Goal: Information Seeking & Learning: Learn about a topic

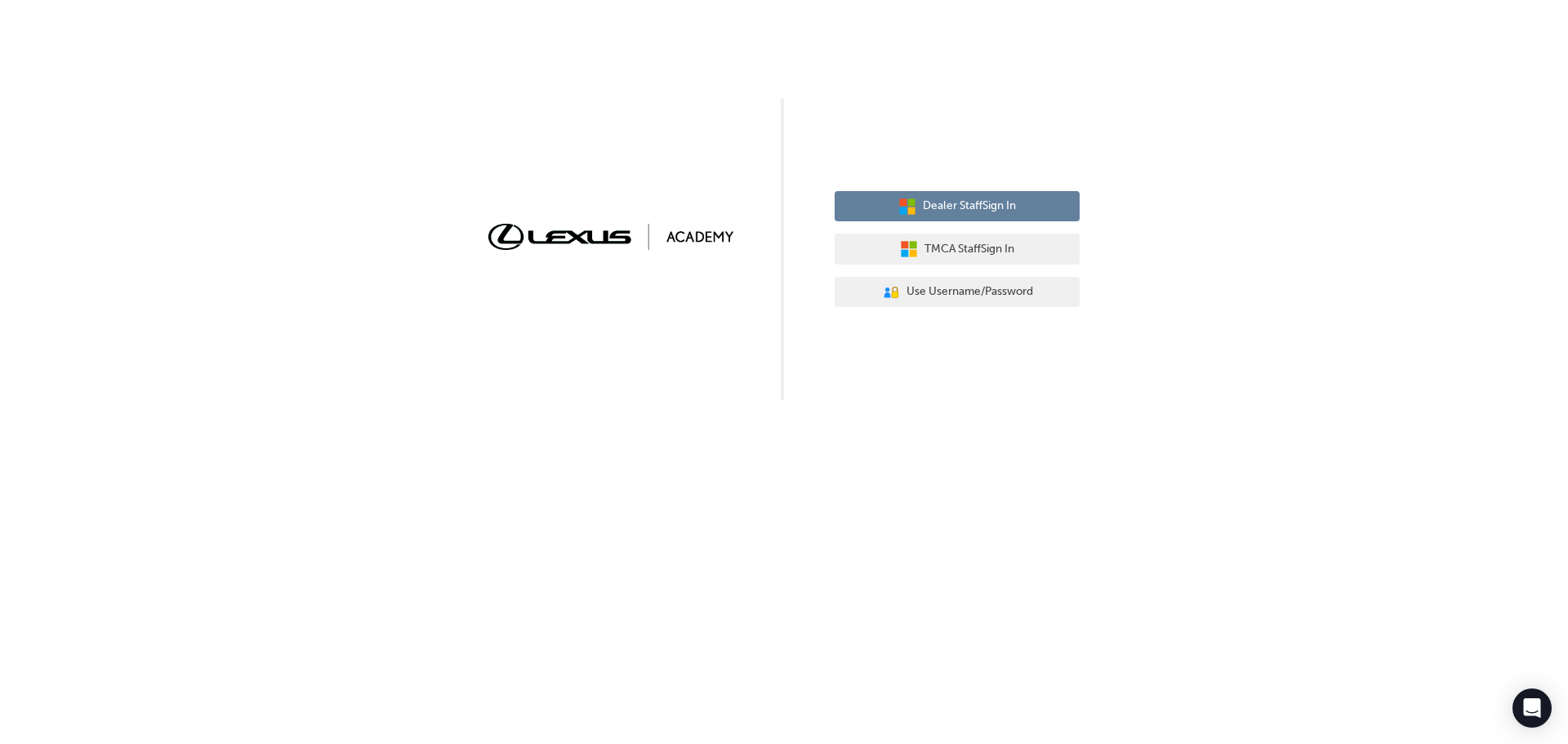
click at [995, 204] on span "Dealer Staff Sign In" at bounding box center [970, 206] width 93 height 19
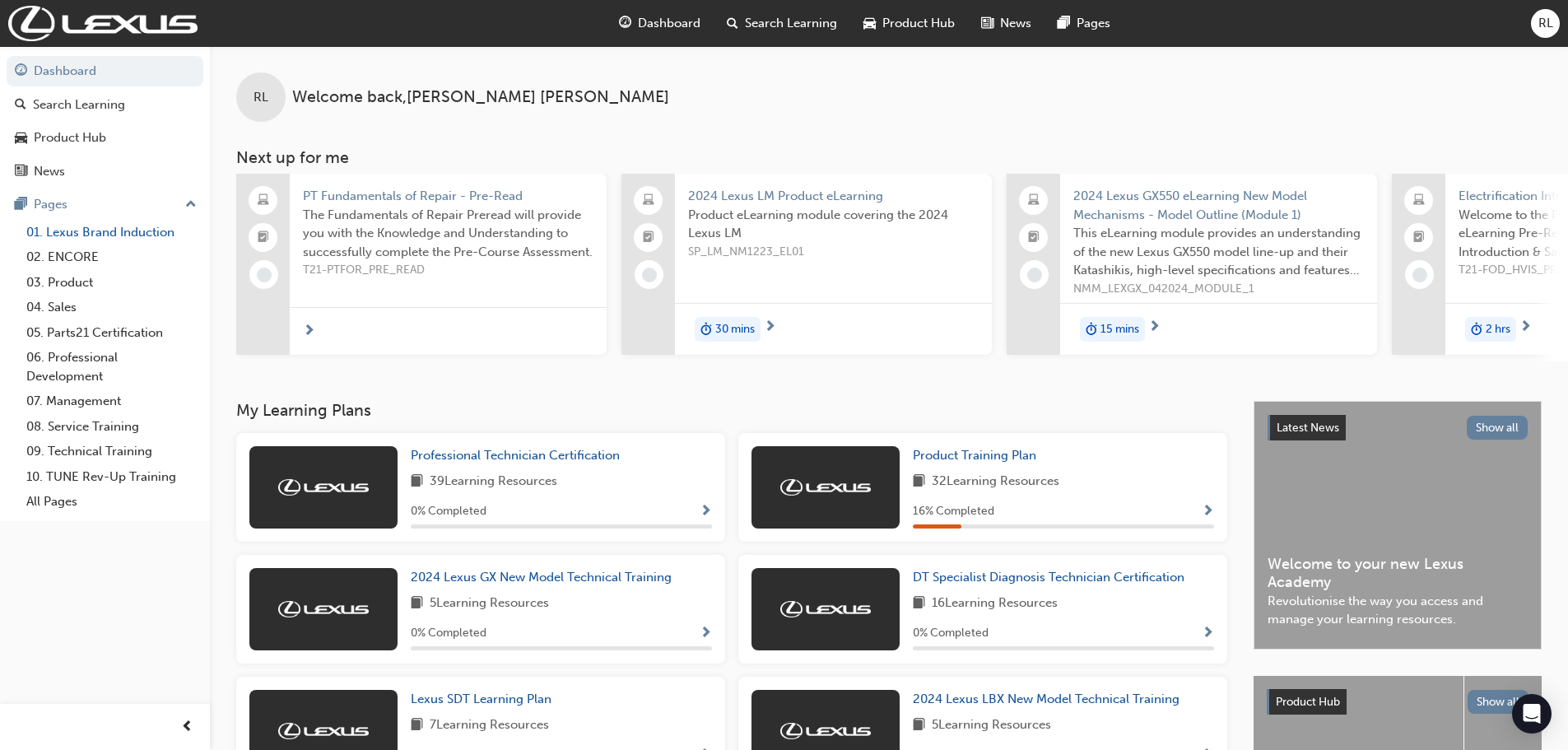
drag, startPoint x: 127, startPoint y: 234, endPoint x: 137, endPoint y: 242, distance: 12.8
click at [127, 234] on link "01. Lexus Brand Induction" at bounding box center [112, 232] width 183 height 25
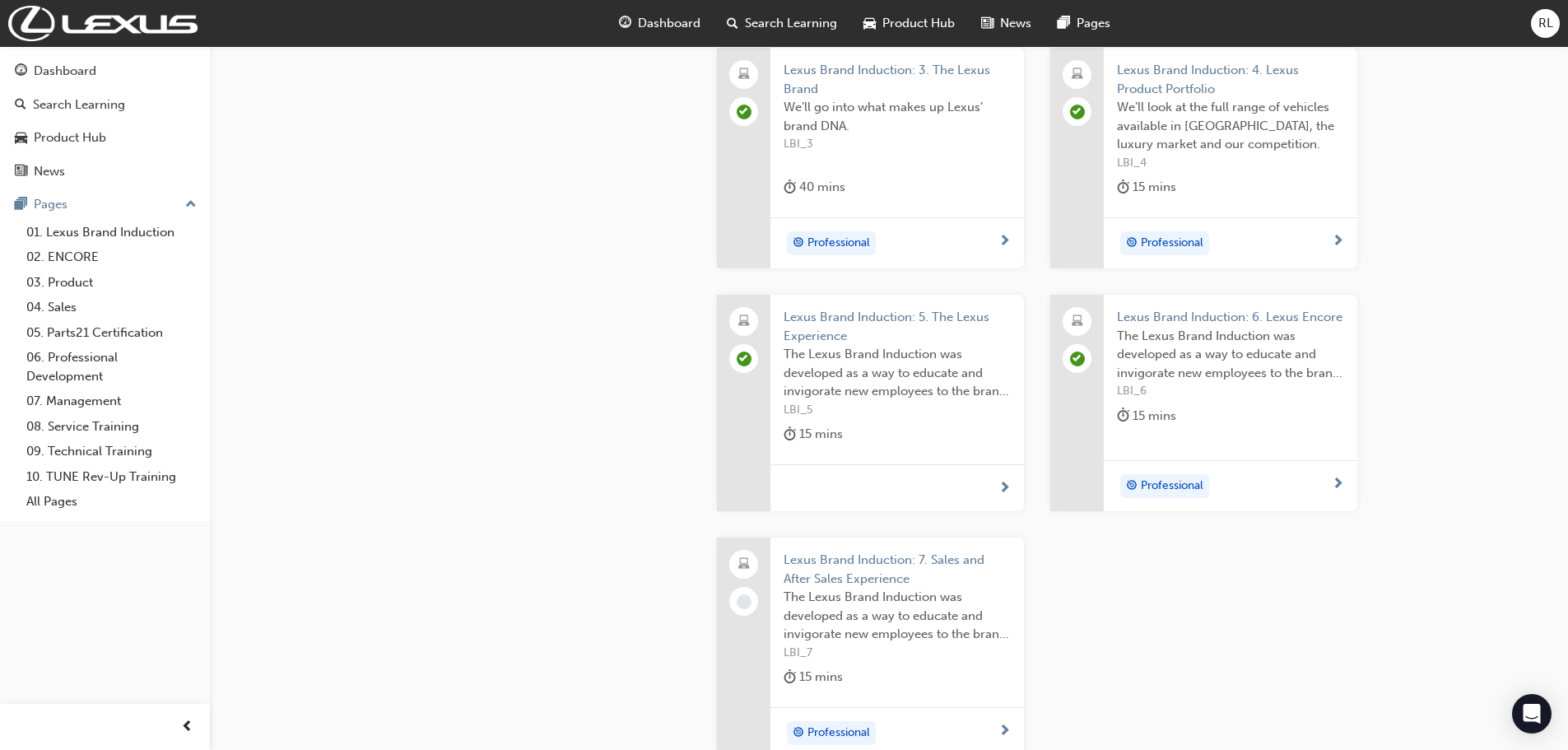
scroll to position [823, 0]
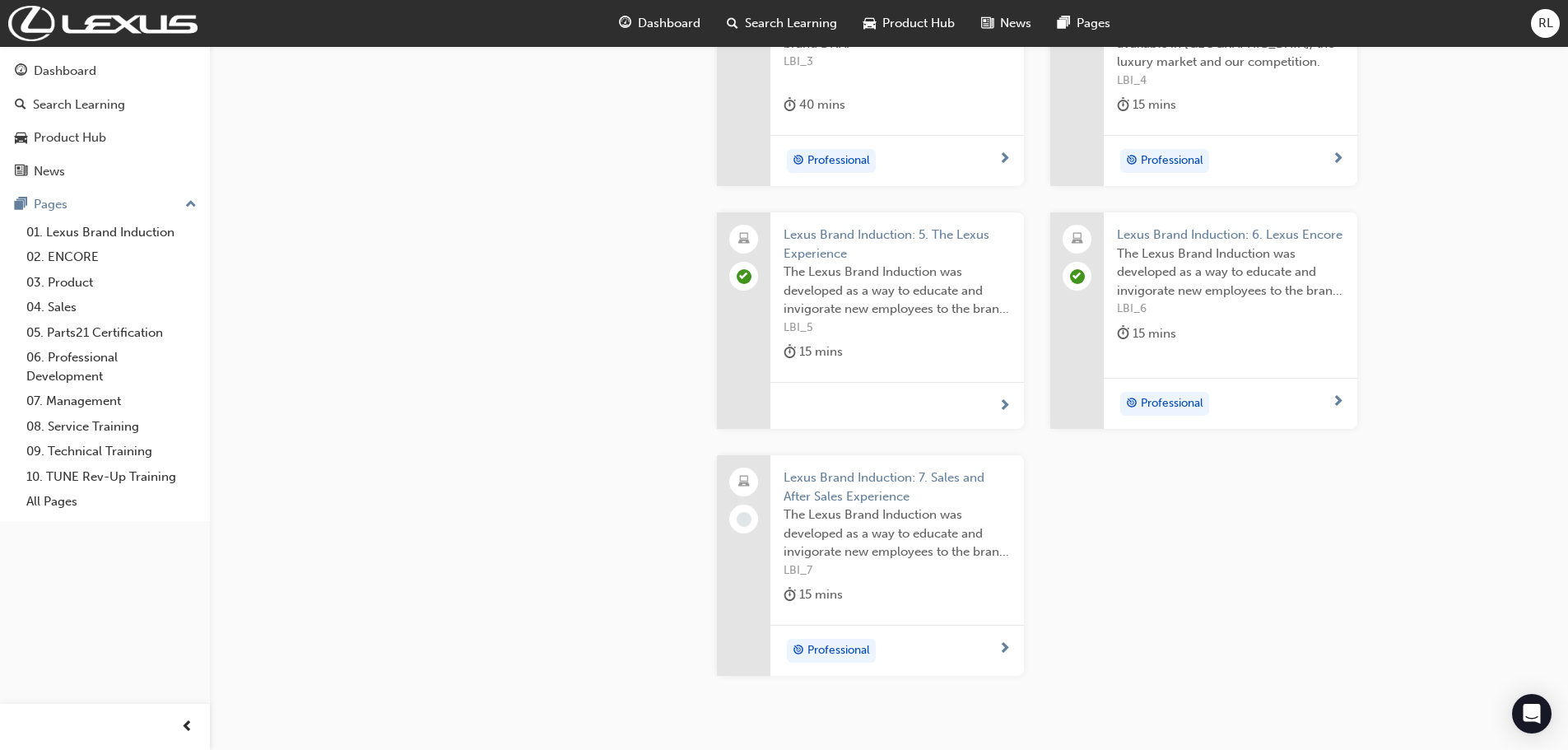
click at [818, 482] on span "Lexus Brand Induction: 7. Sales and After Sales Experience" at bounding box center [897, 487] width 227 height 37
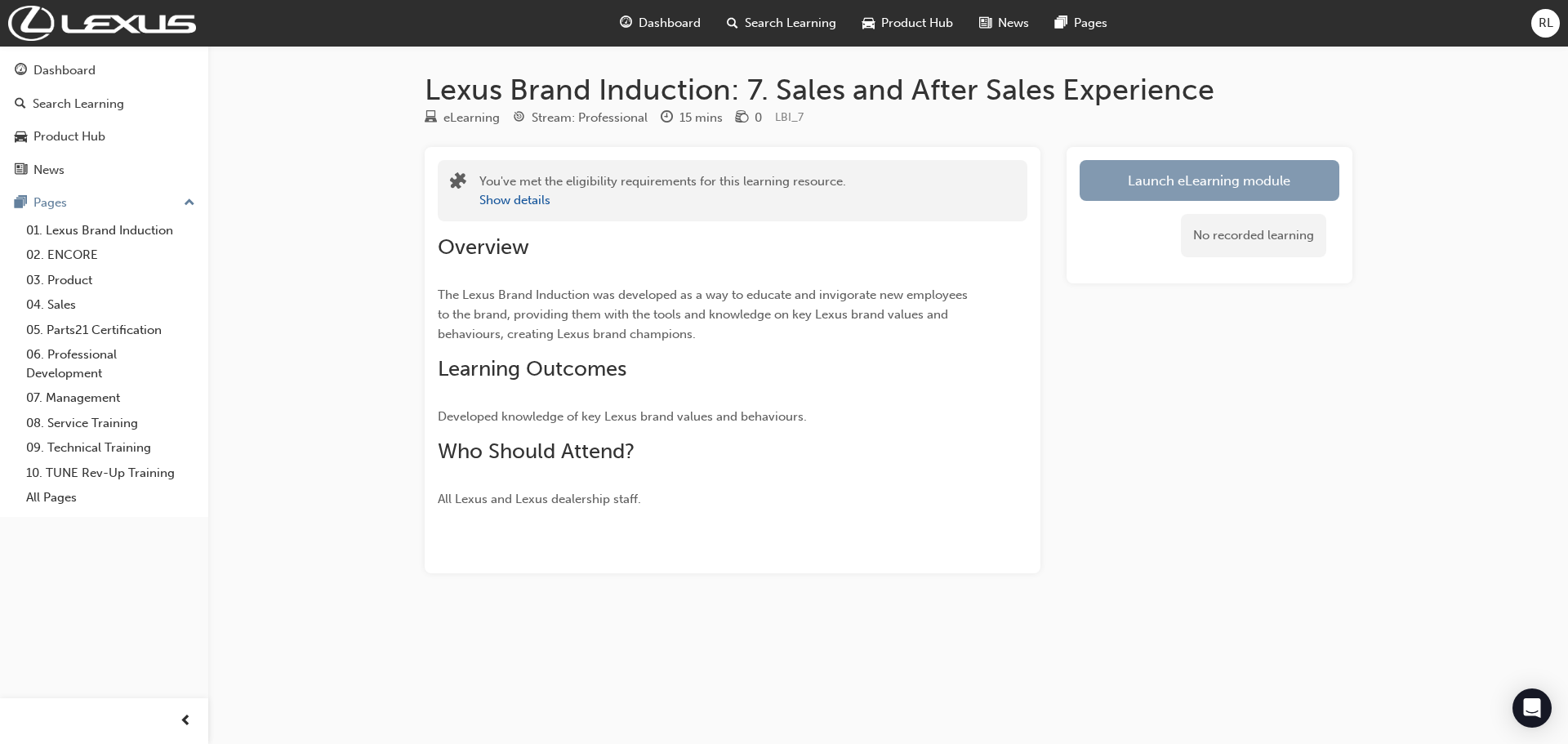
click at [1168, 164] on link "Launch eLearning module" at bounding box center [1210, 180] width 260 height 41
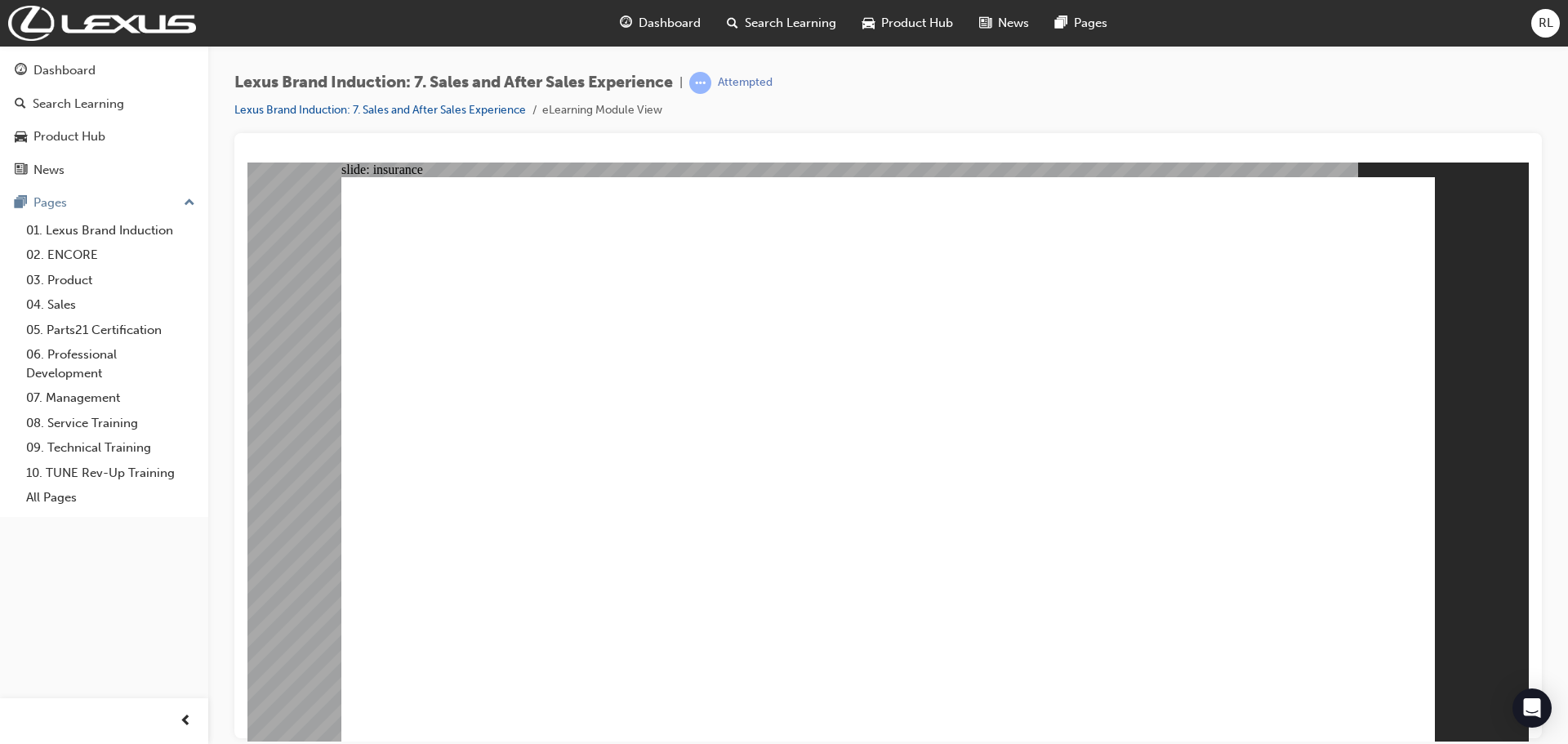
drag, startPoint x: 780, startPoint y: 463, endPoint x: 792, endPoint y: 463, distance: 12.0
drag, startPoint x: 755, startPoint y: 403, endPoint x: 767, endPoint y: 408, distance: 13.0
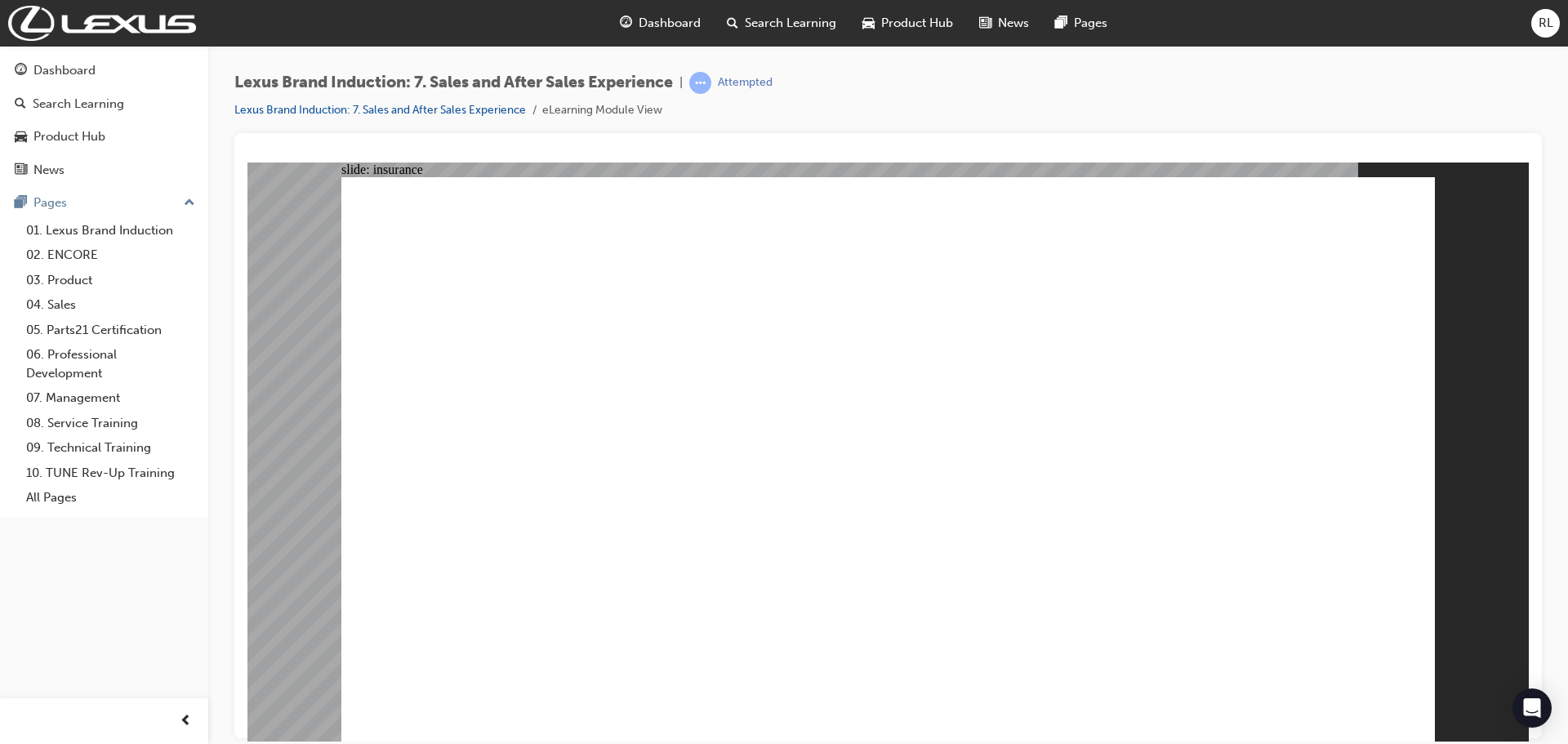
radio input "true"
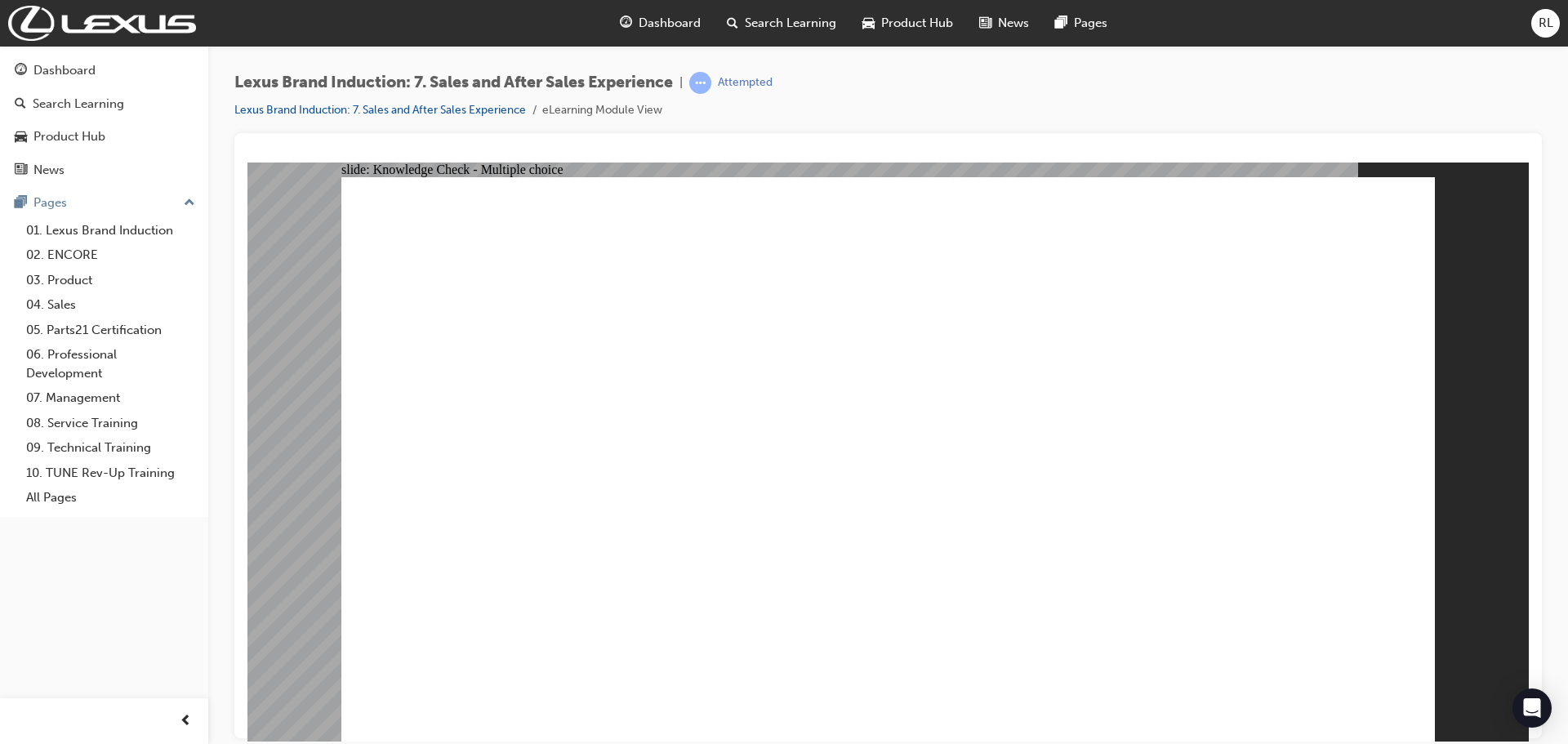
radio input "true"
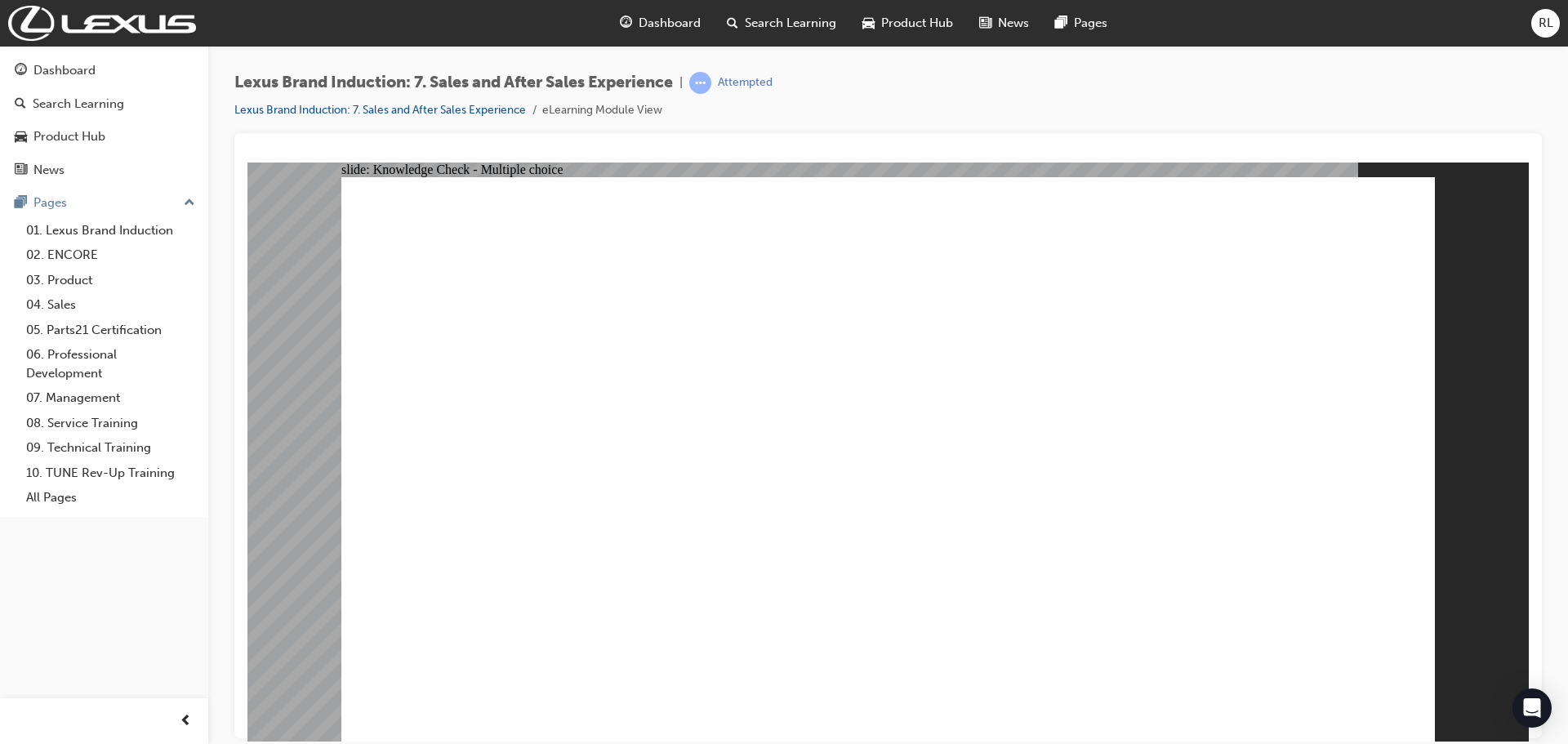
radio input "true"
drag, startPoint x: 1046, startPoint y: 501, endPoint x: 1056, endPoint y: 502, distance: 10.0
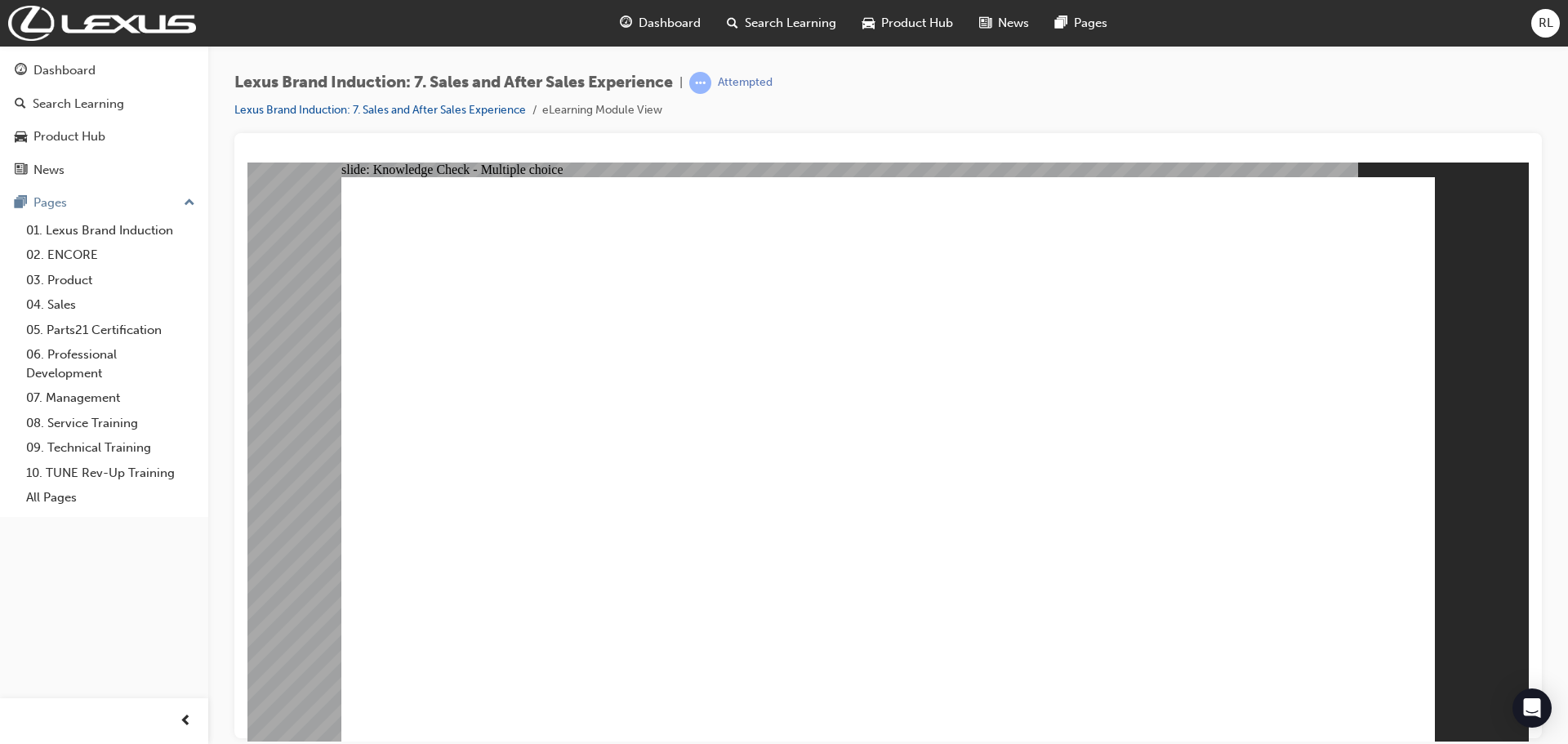
radio input "true"
checkbox input "true"
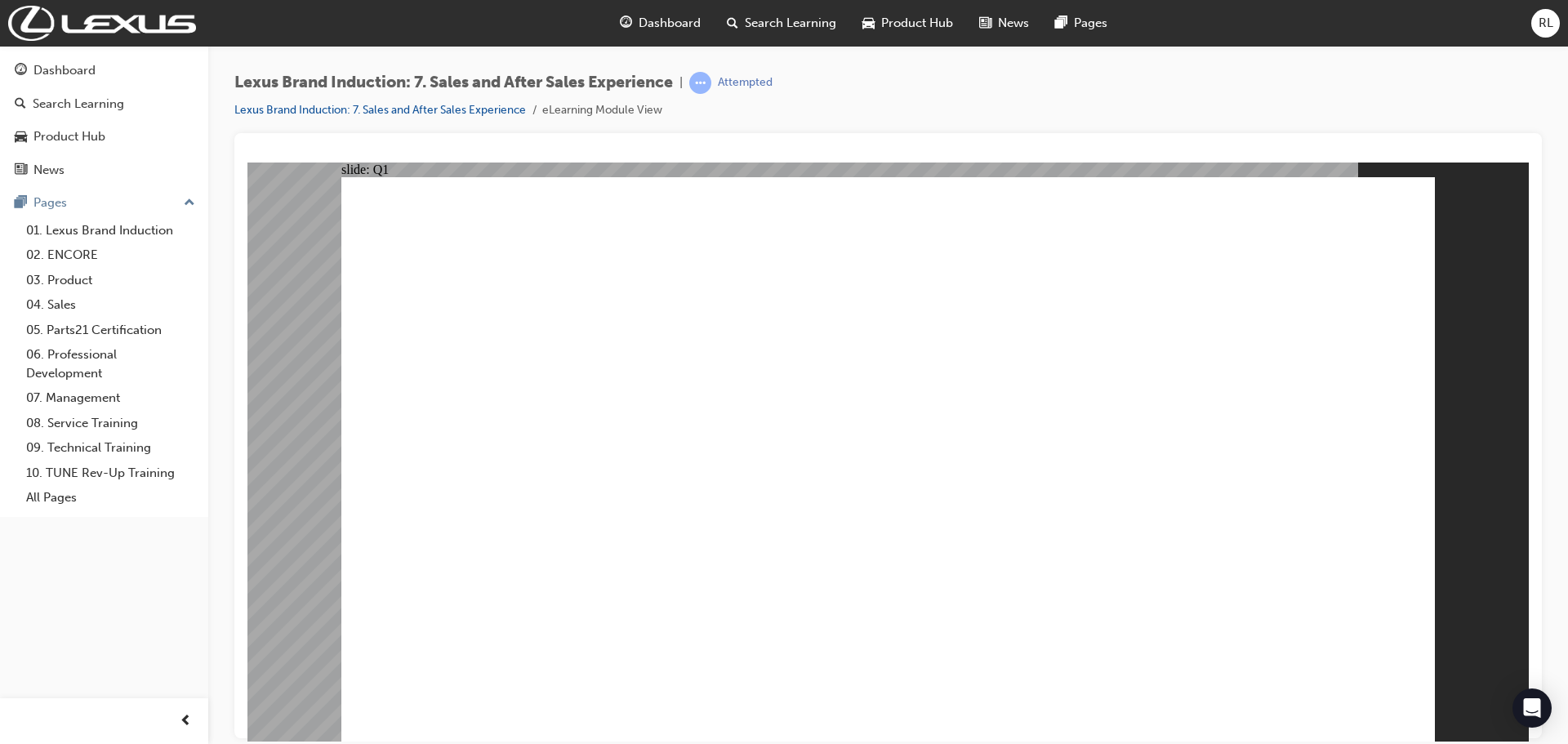
checkbox input "true"
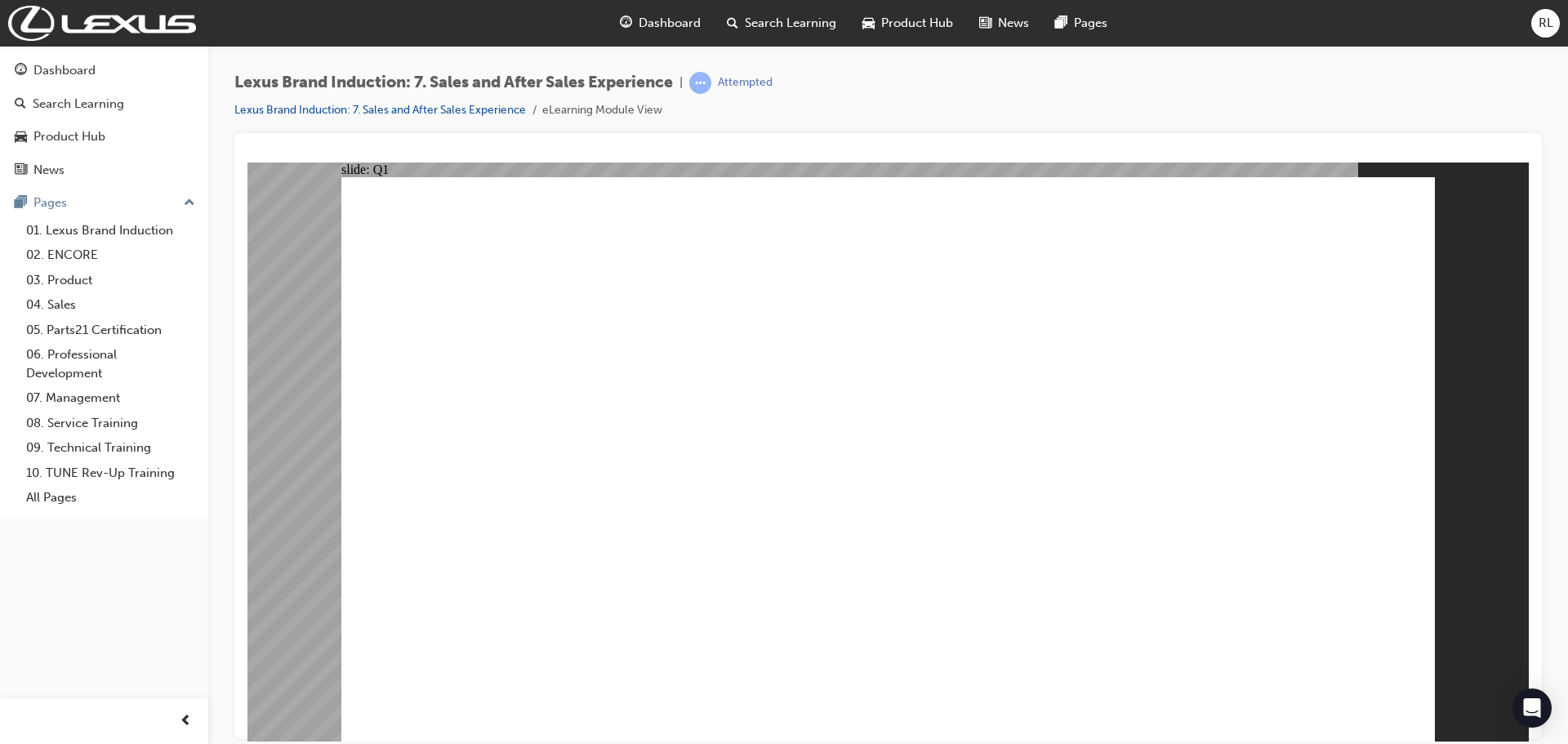
checkbox input "true"
checkbox input "false"
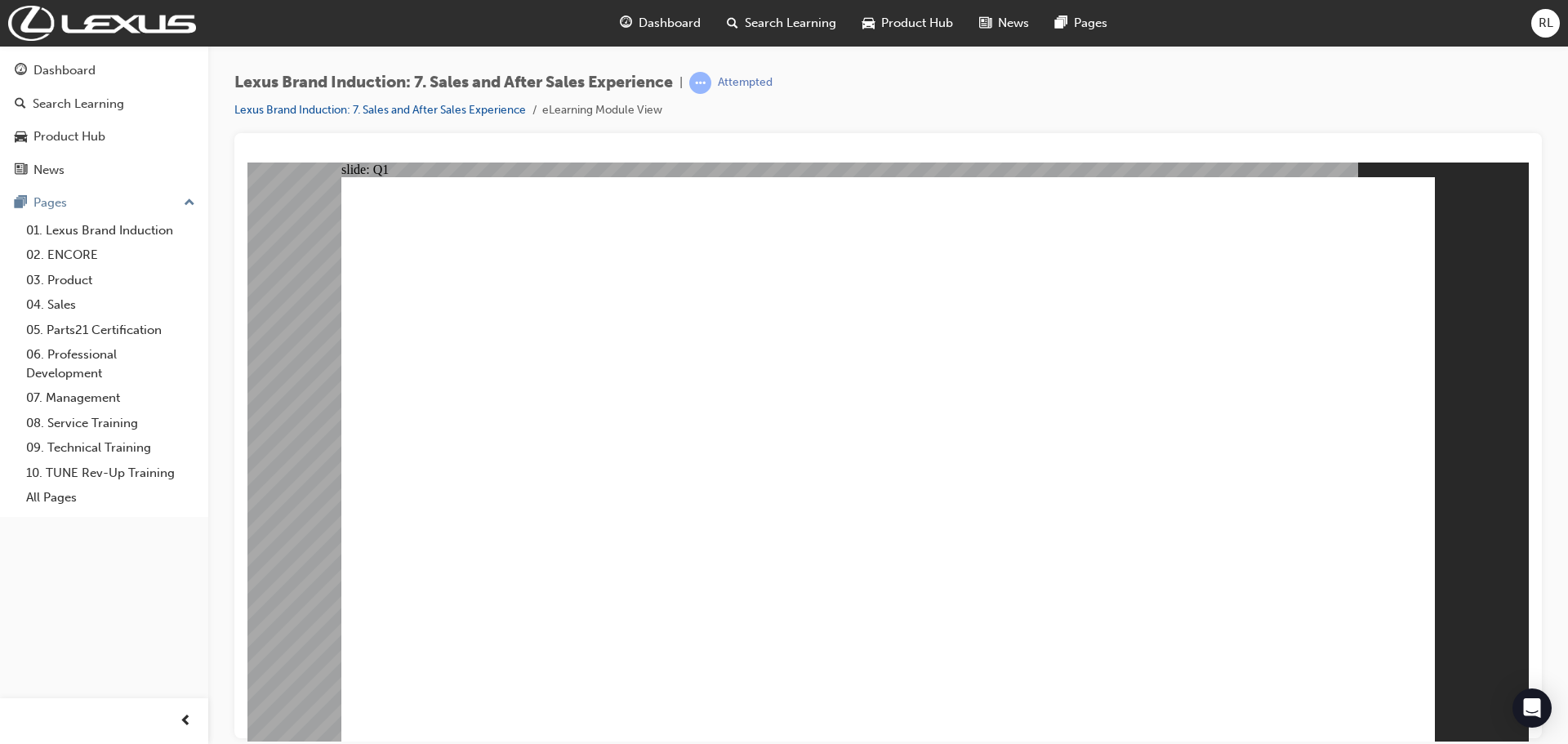
checkbox input "false"
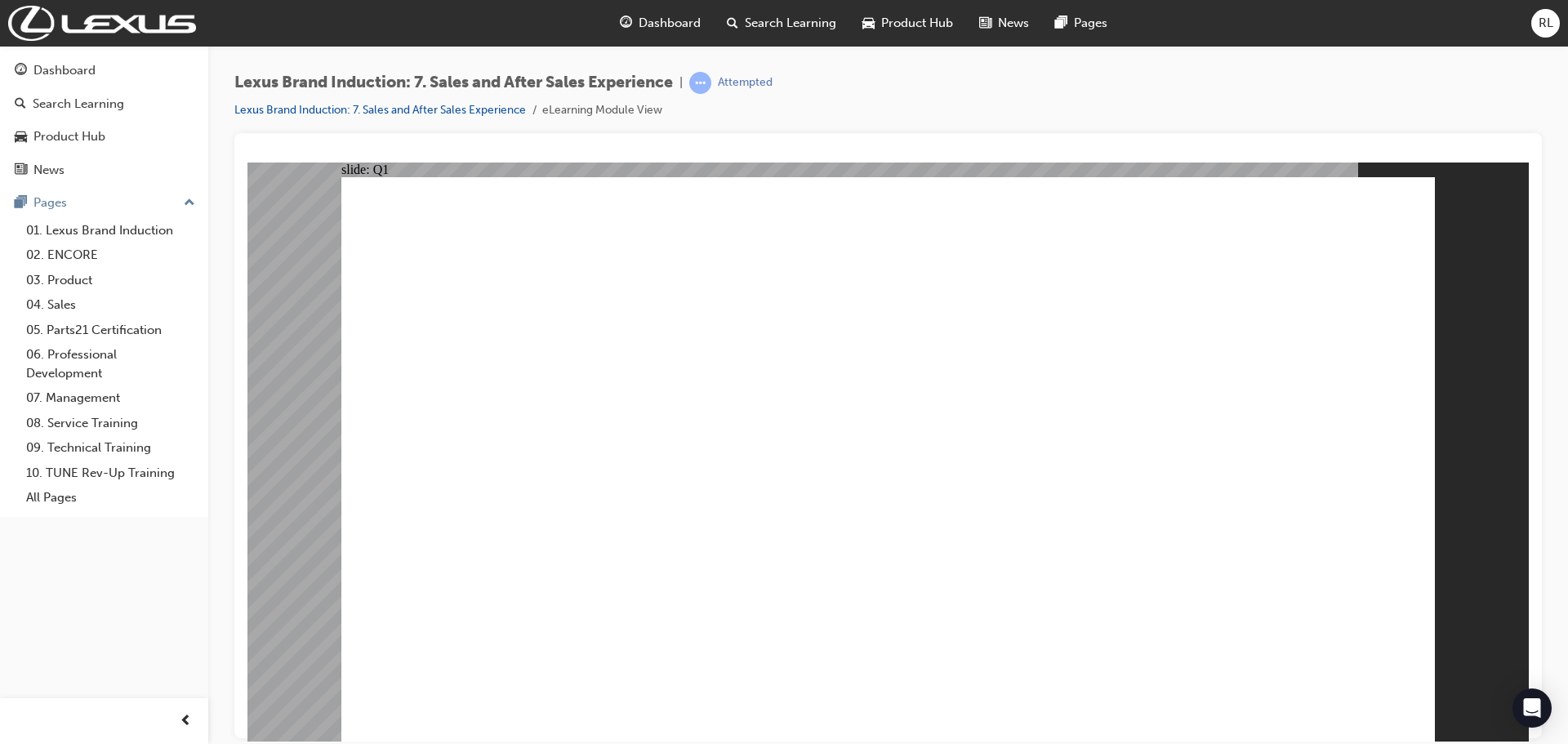
checkbox input "true"
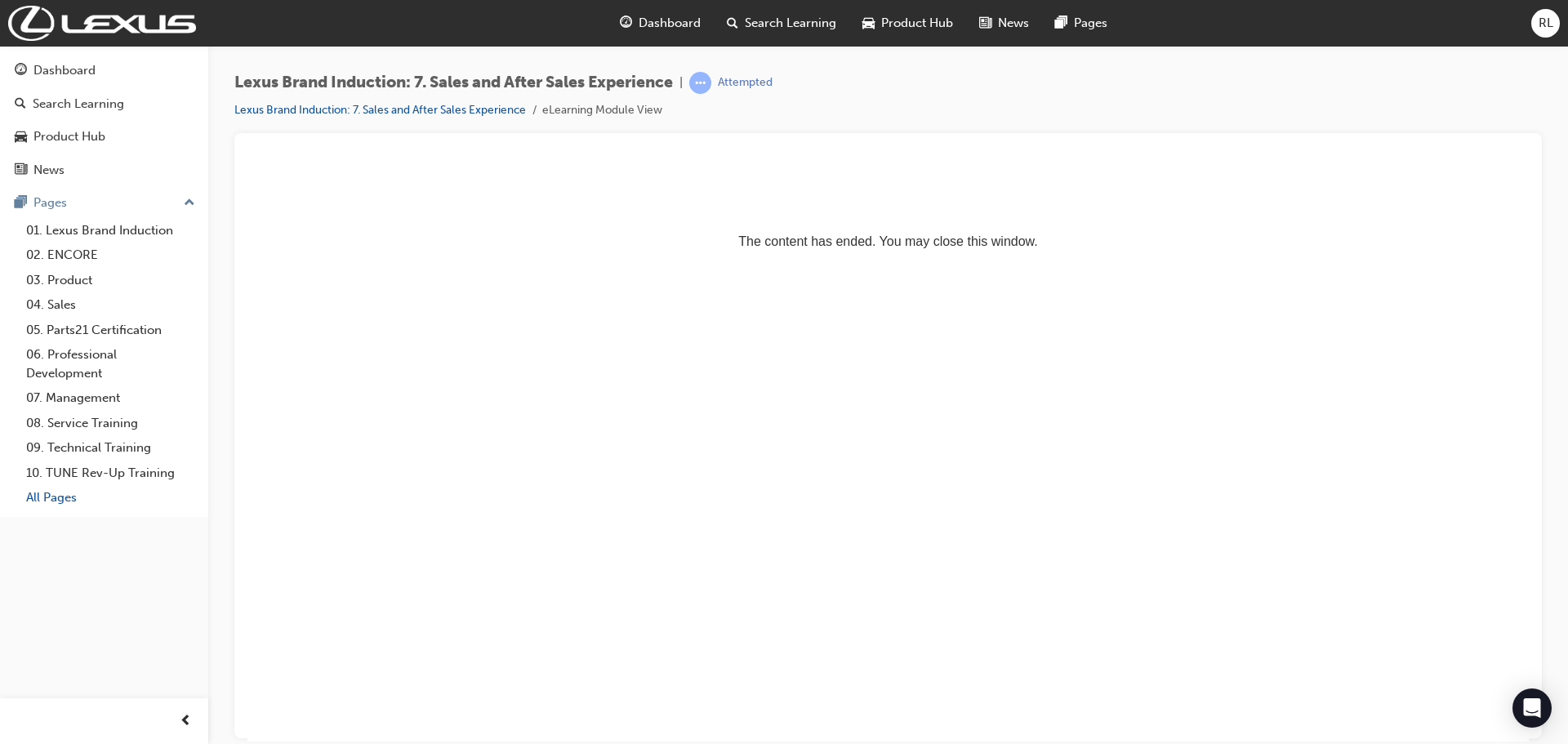
click at [59, 500] on link "All Pages" at bounding box center [111, 497] width 182 height 25
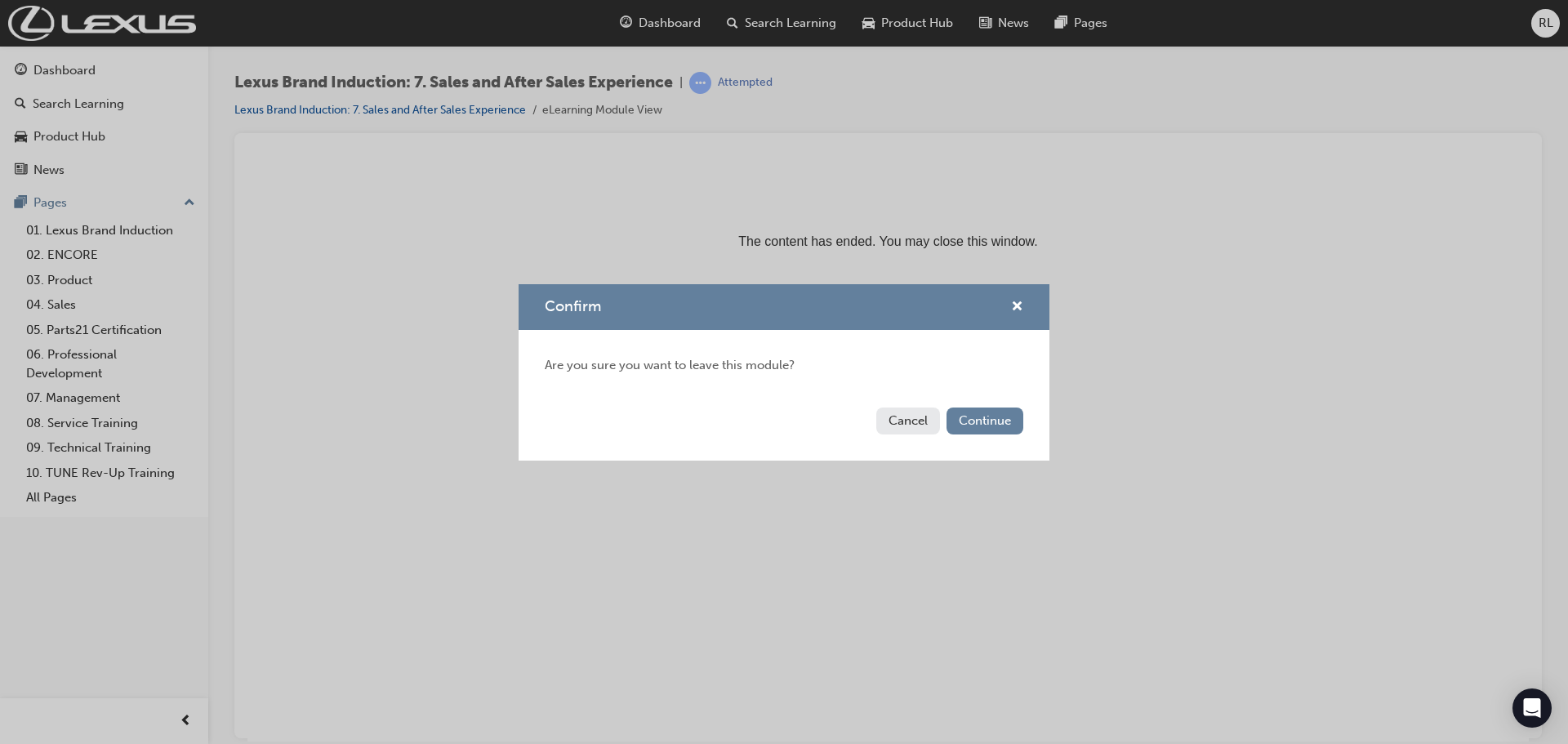
click at [922, 423] on button "Cancel" at bounding box center [909, 420] width 64 height 27
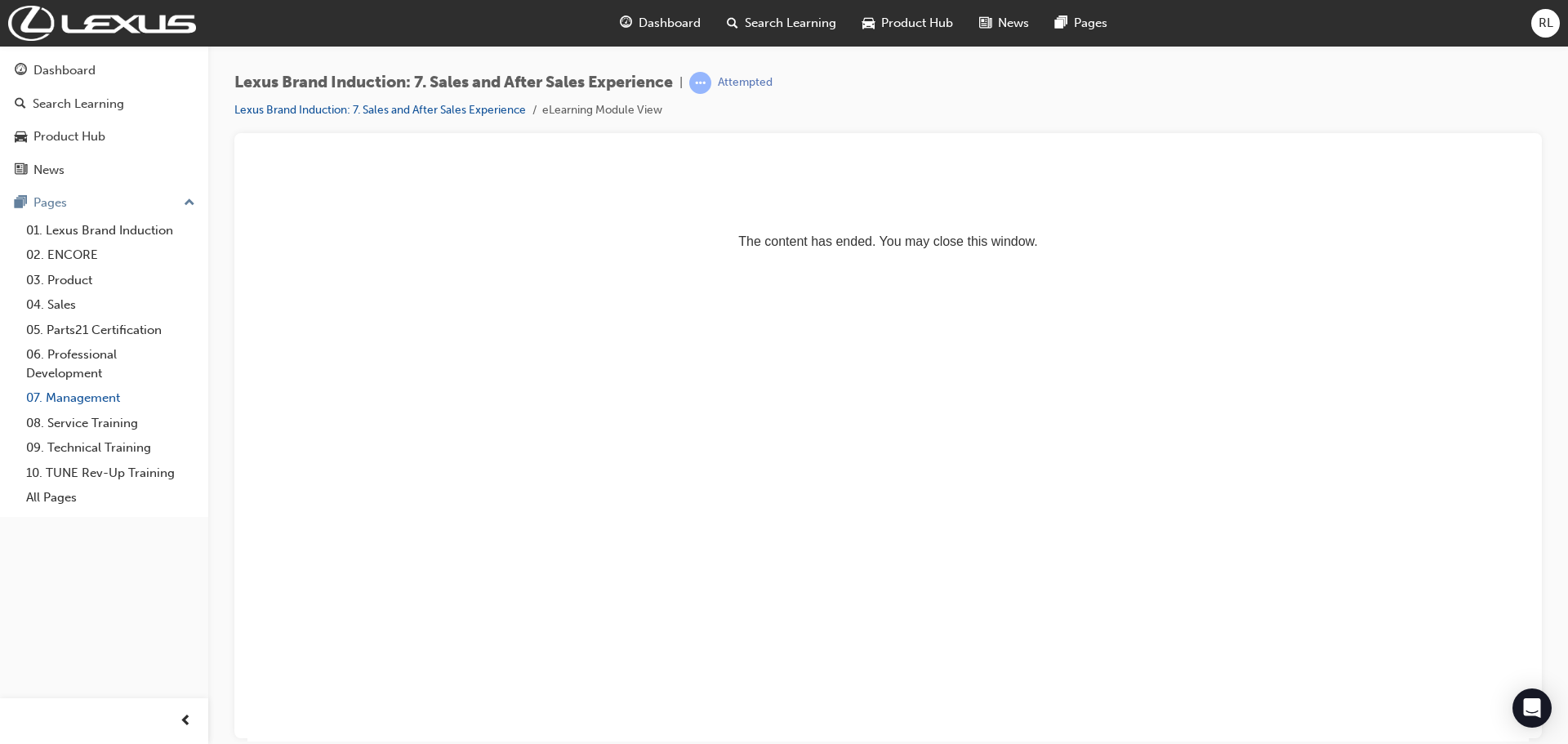
click at [100, 398] on link "07. Management" at bounding box center [111, 397] width 182 height 25
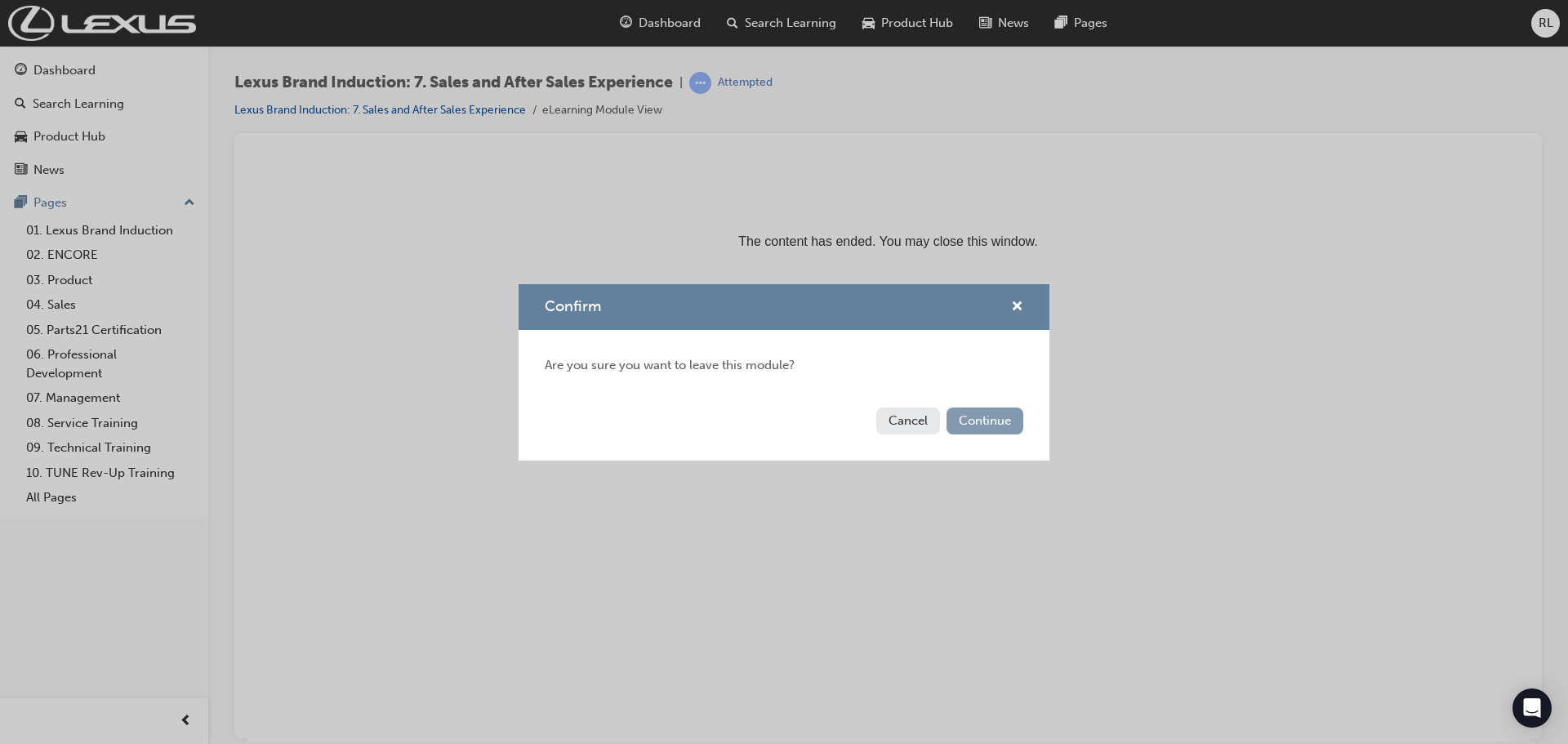
click at [987, 421] on button "Continue" at bounding box center [985, 420] width 77 height 27
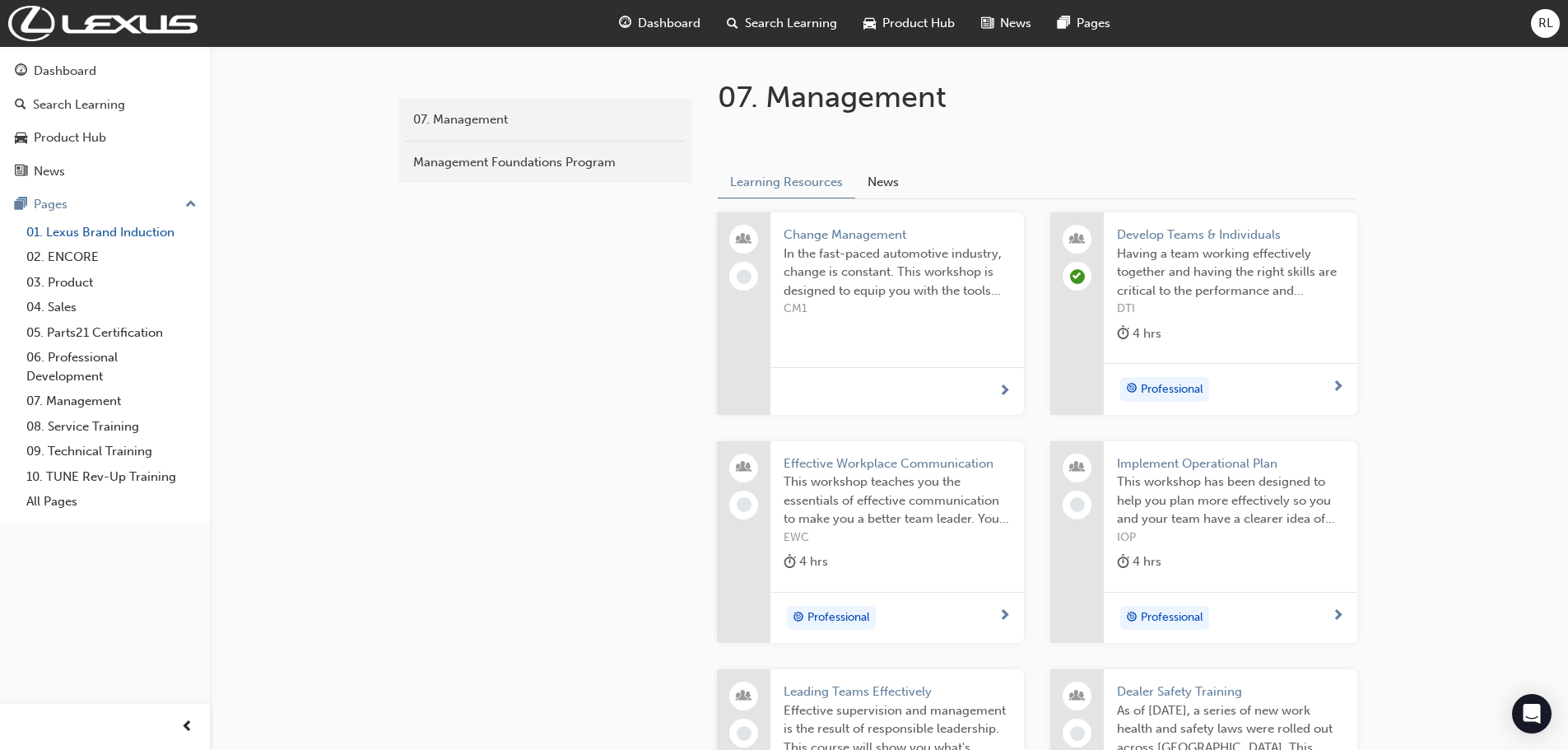
click at [139, 235] on link "01. Lexus Brand Induction" at bounding box center [112, 232] width 183 height 25
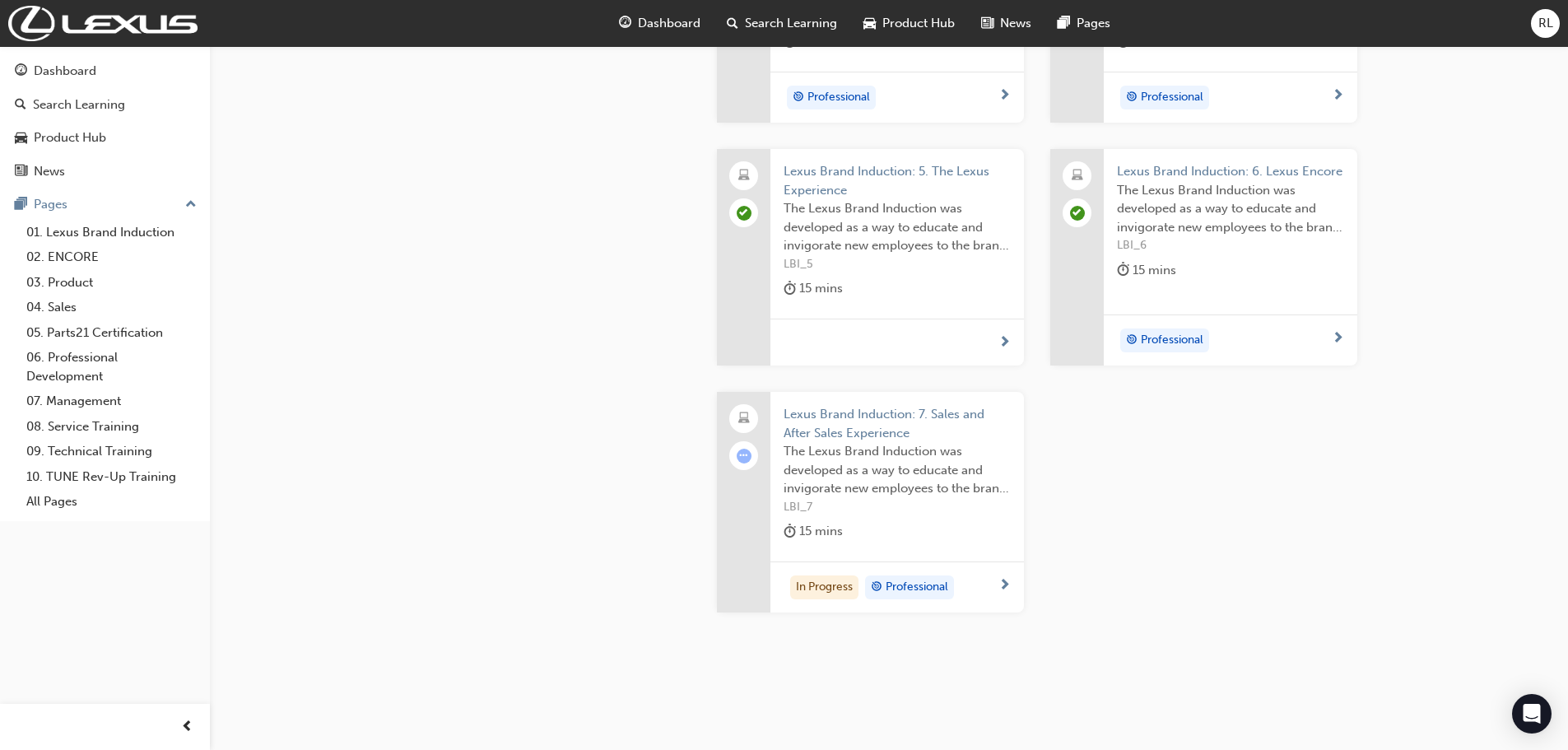
scroll to position [922, 0]
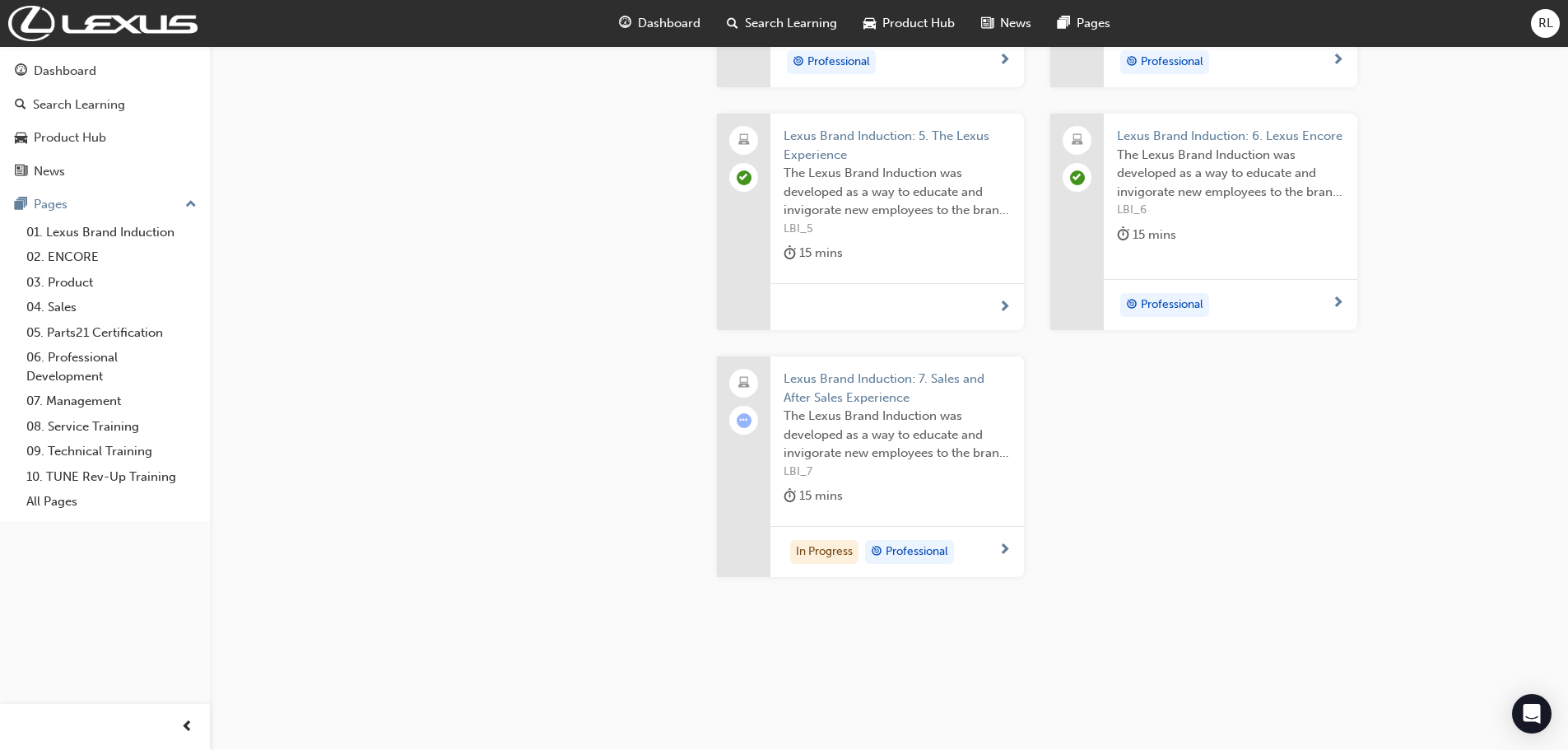
click at [839, 413] on span "The Lexus Brand Induction was developed as a way to educate and invigorate new …" at bounding box center [897, 434] width 227 height 56
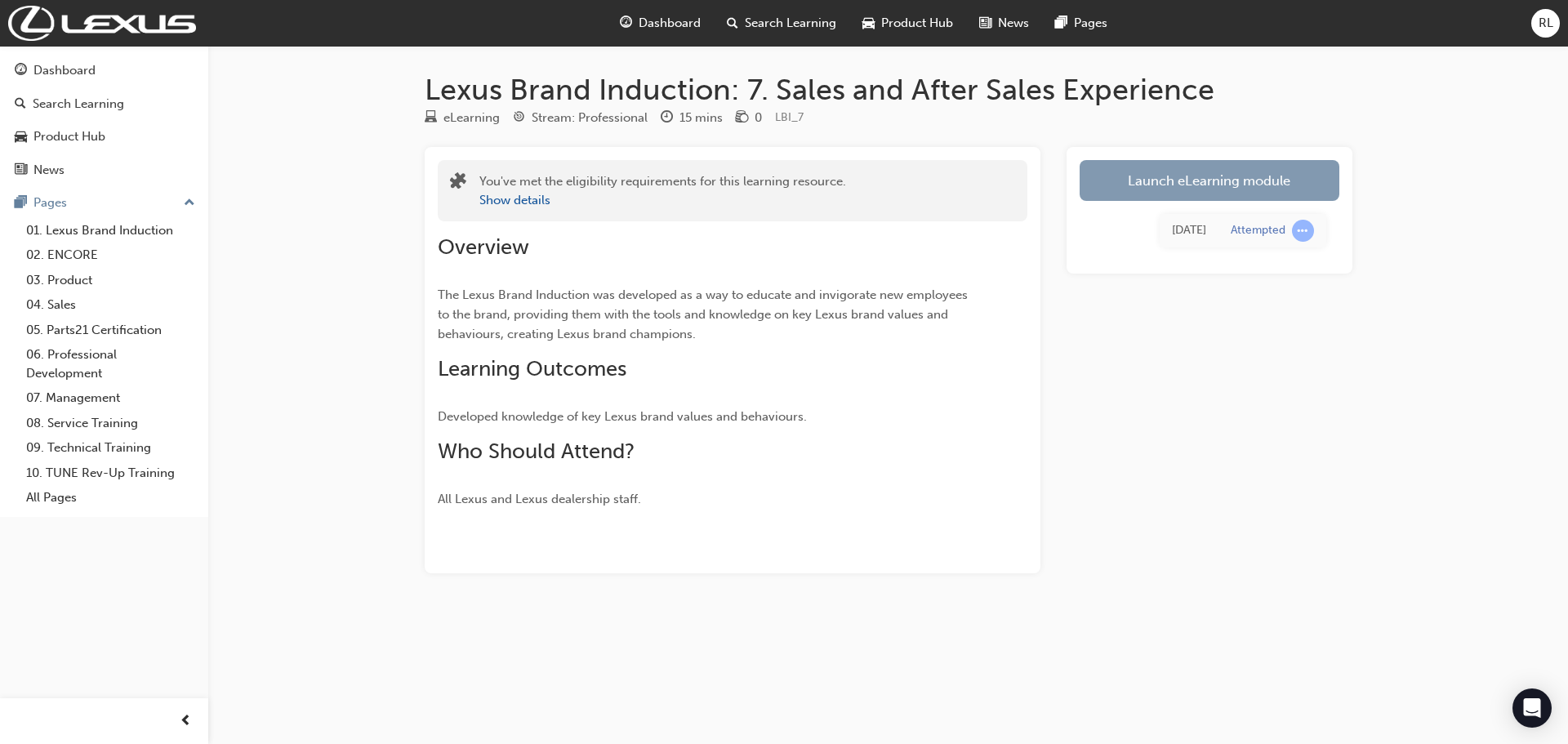
click at [1213, 183] on link "Launch eLearning module" at bounding box center [1210, 180] width 260 height 41
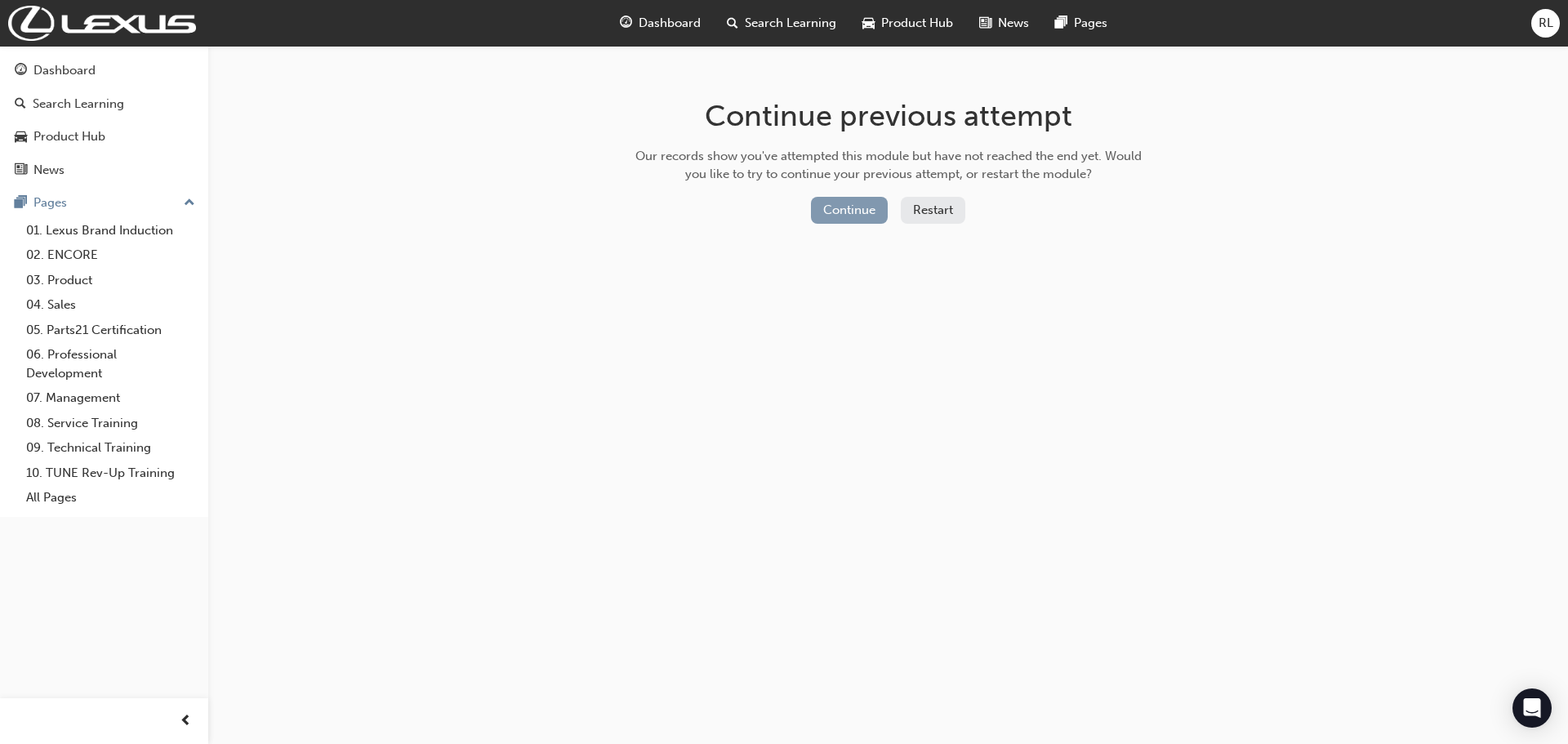
click at [856, 208] on button "Continue" at bounding box center [849, 209] width 77 height 27
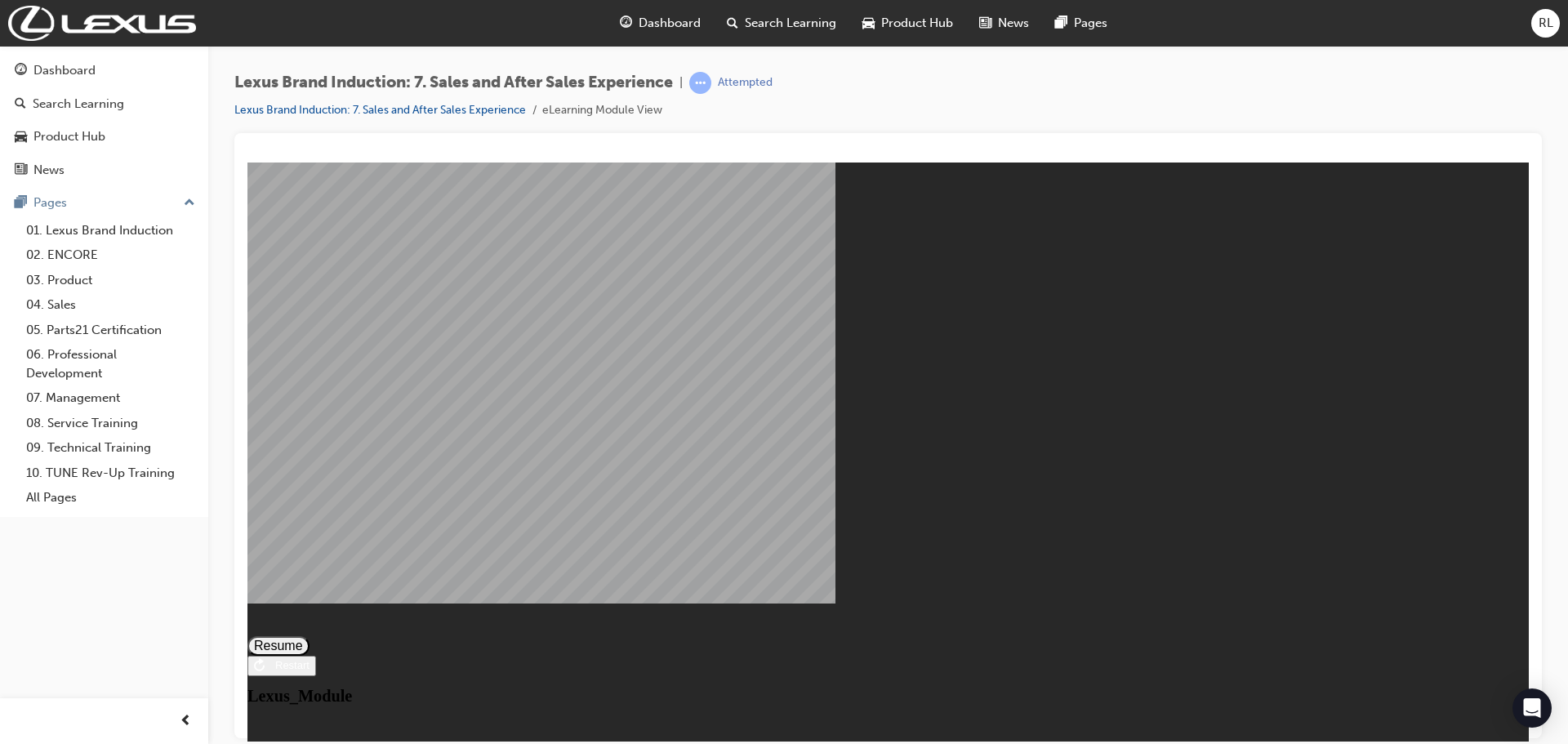
click at [310, 635] on button "Resume" at bounding box center [279, 645] width 62 height 20
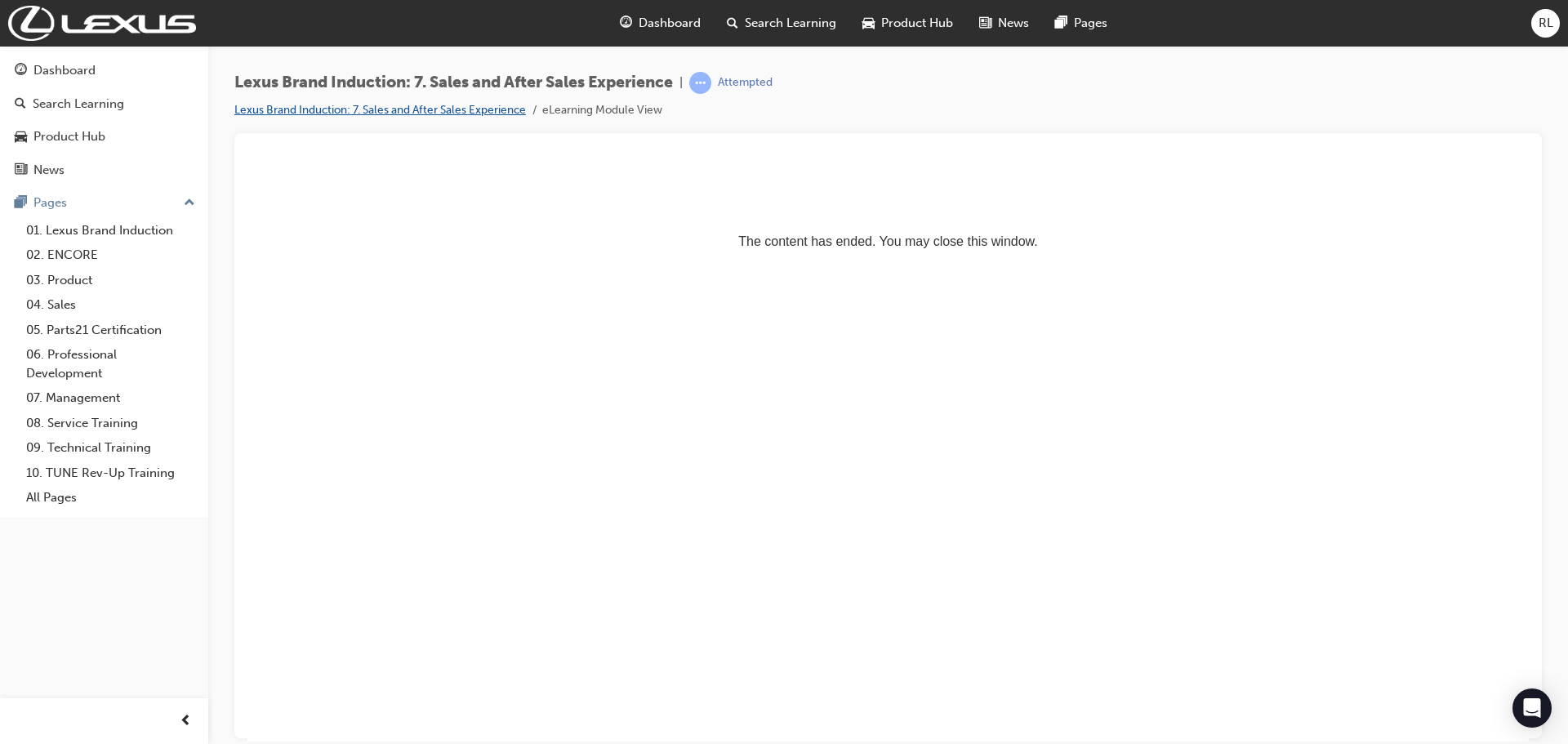
click at [467, 108] on link "Lexus Brand Induction: 7. Sales and After Sales Experience" at bounding box center [380, 110] width 292 height 14
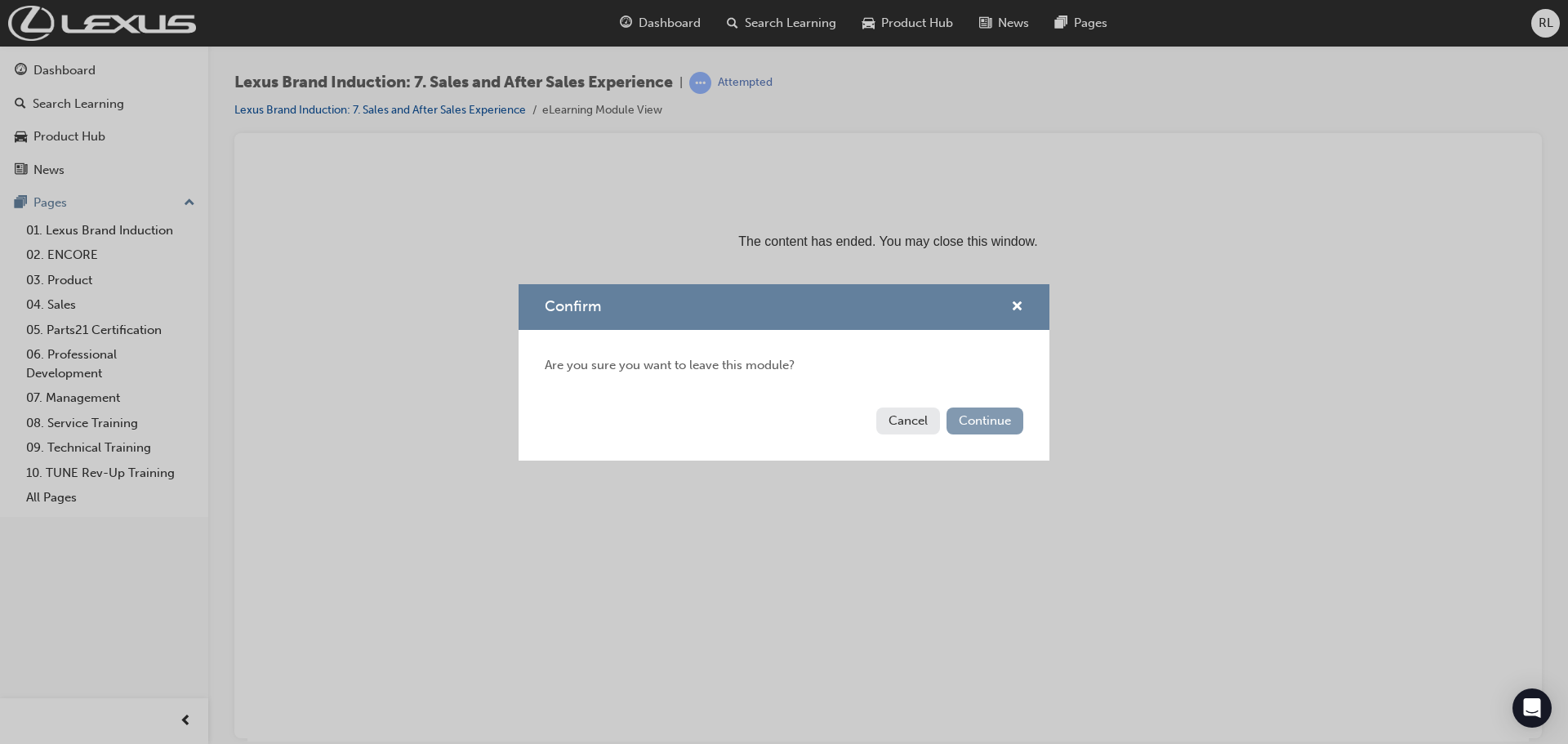
click at [977, 426] on button "Continue" at bounding box center [985, 420] width 77 height 27
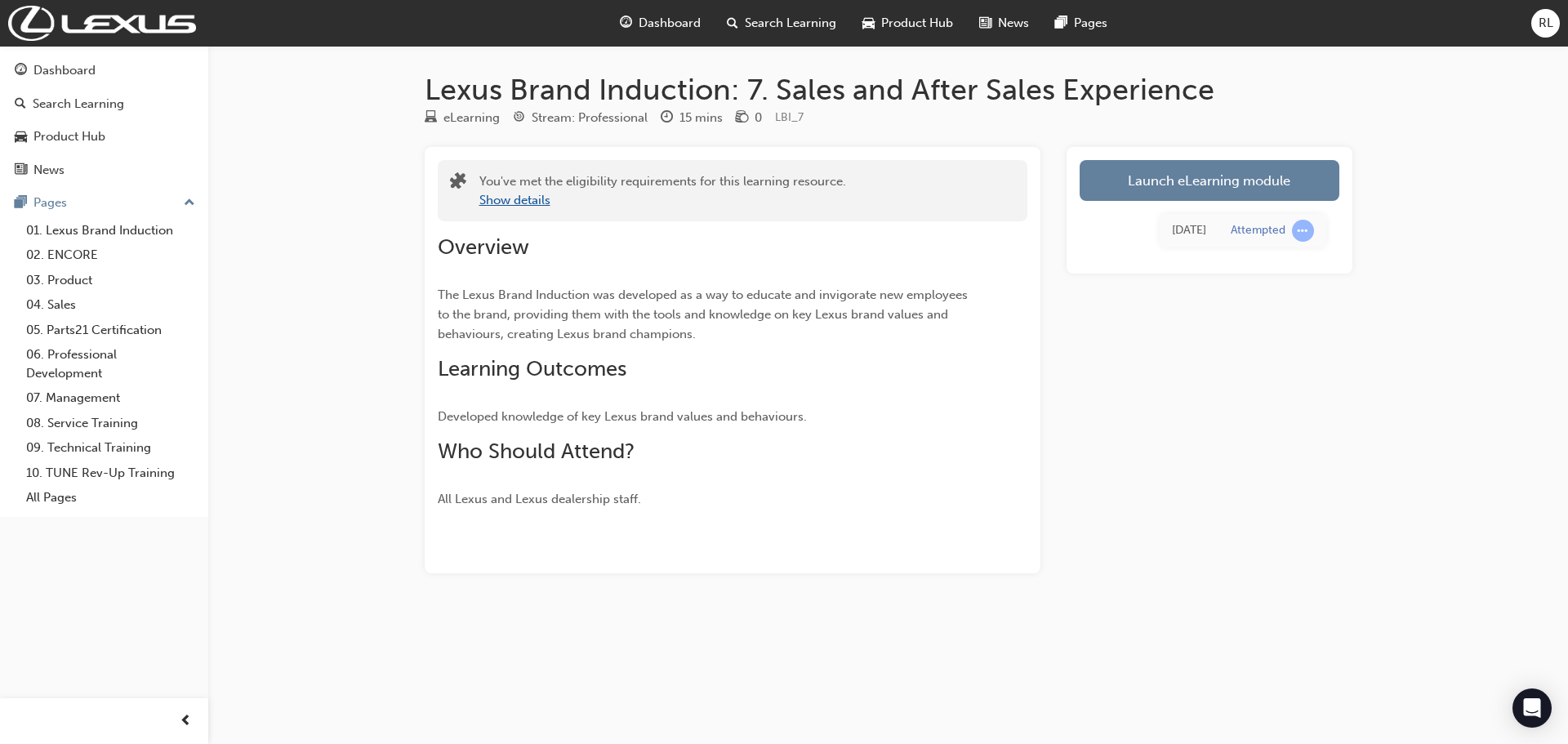
click at [520, 202] on button "Show details" at bounding box center [515, 201] width 71 height 19
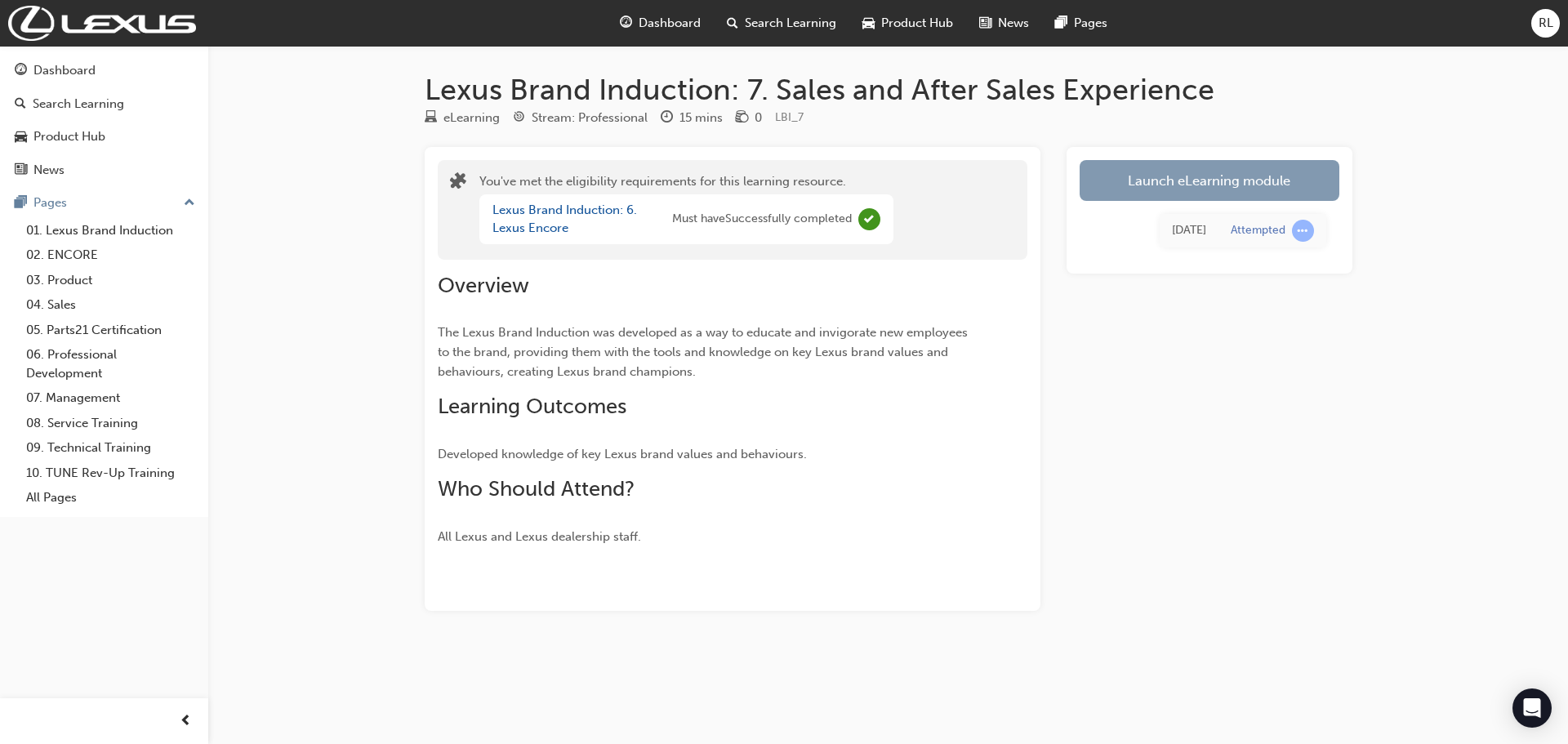
click at [1185, 189] on link "Launch eLearning module" at bounding box center [1210, 180] width 260 height 41
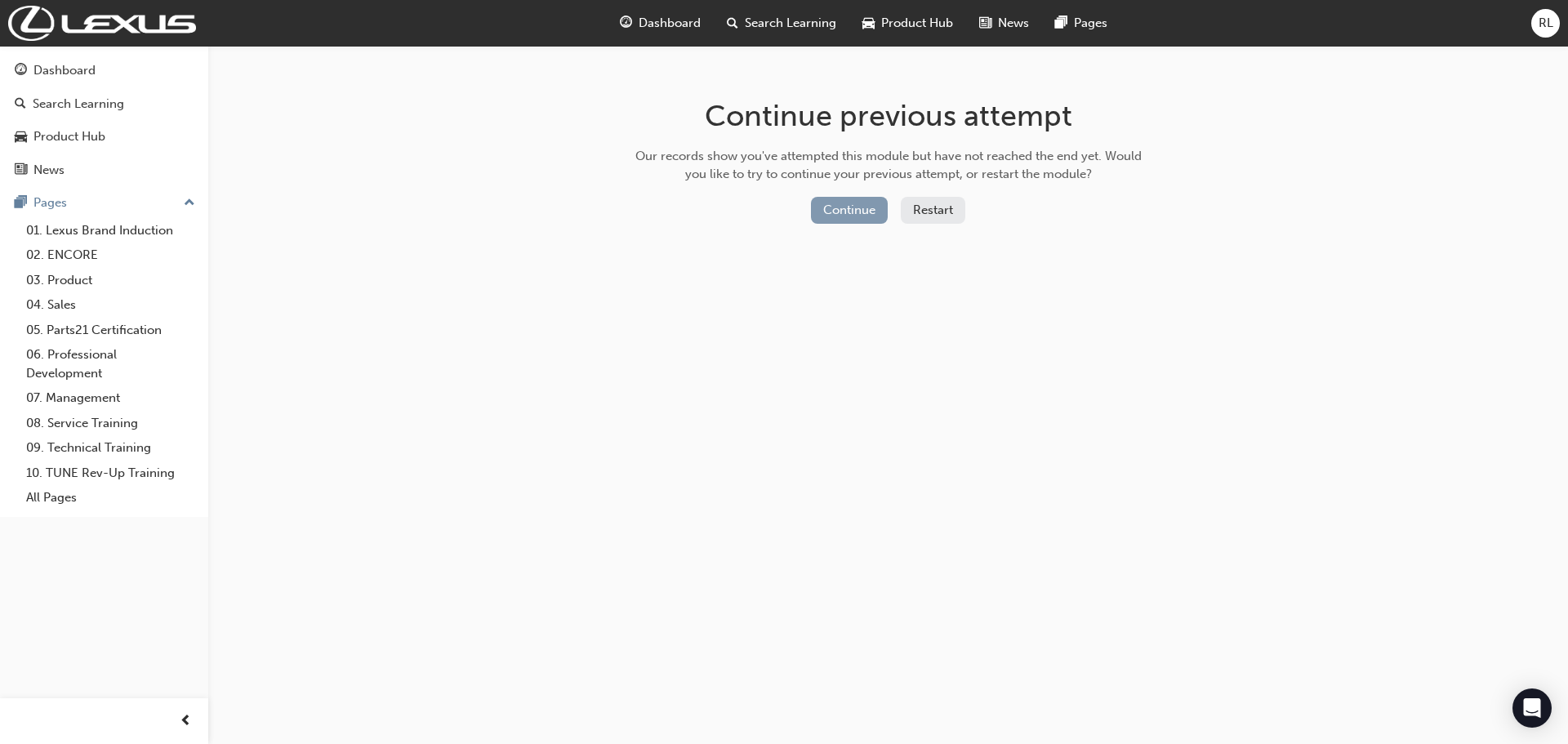
click at [849, 211] on button "Continue" at bounding box center [849, 209] width 77 height 27
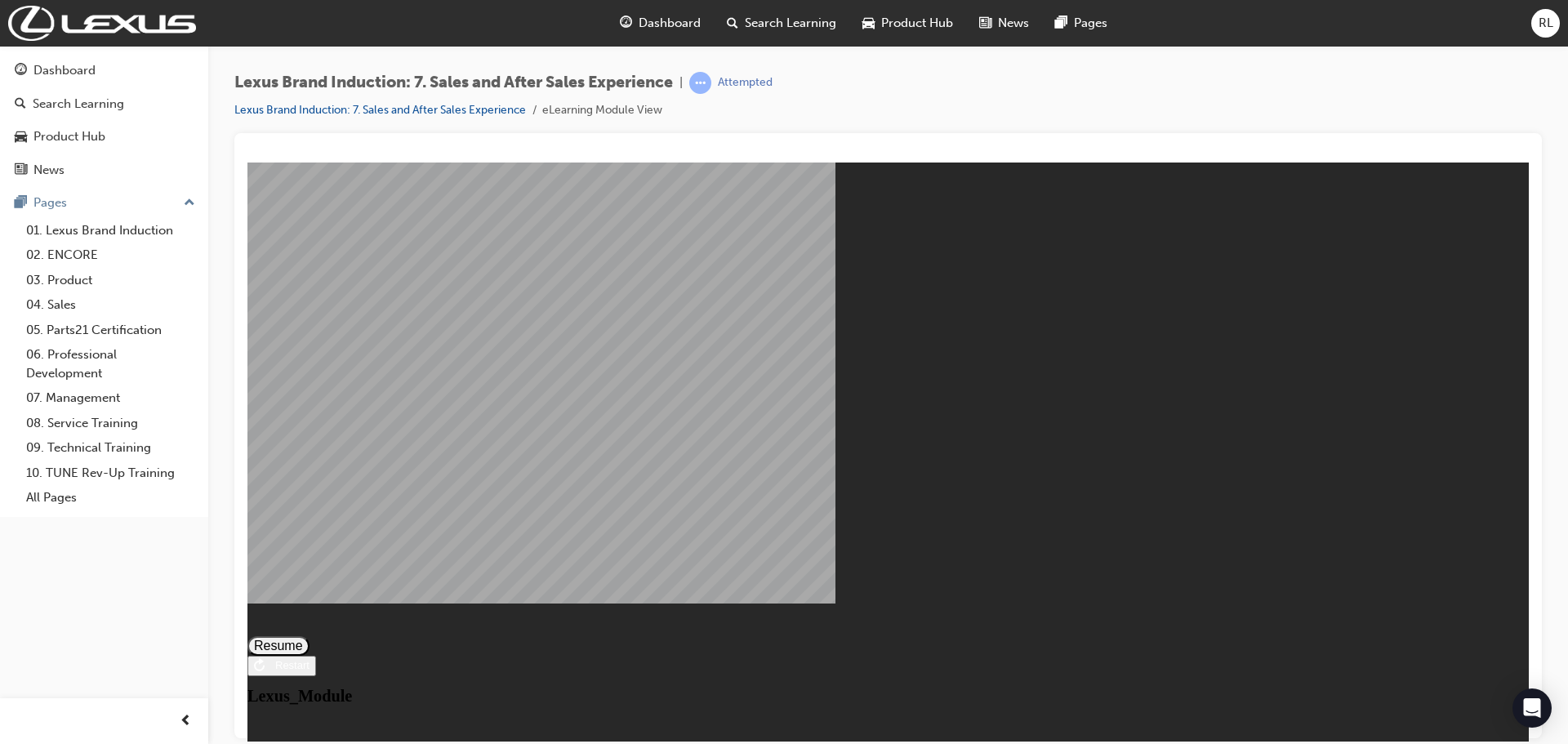
click at [310, 635] on button "Resume" at bounding box center [279, 645] width 62 height 20
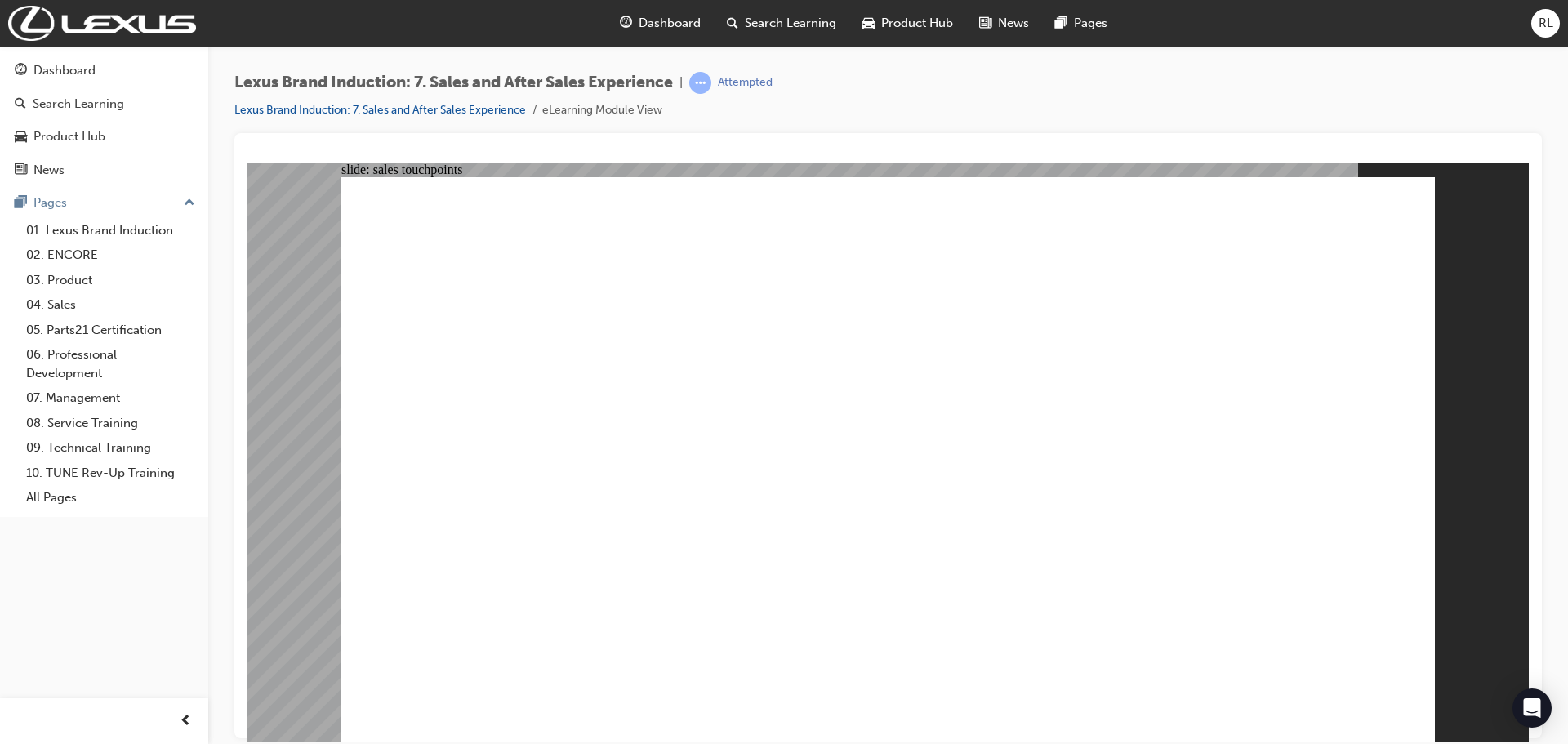
drag, startPoint x: 519, startPoint y: 627, endPoint x: 564, endPoint y: 629, distance: 45.0
drag, startPoint x: 633, startPoint y: 629, endPoint x: 662, endPoint y: 629, distance: 29.0
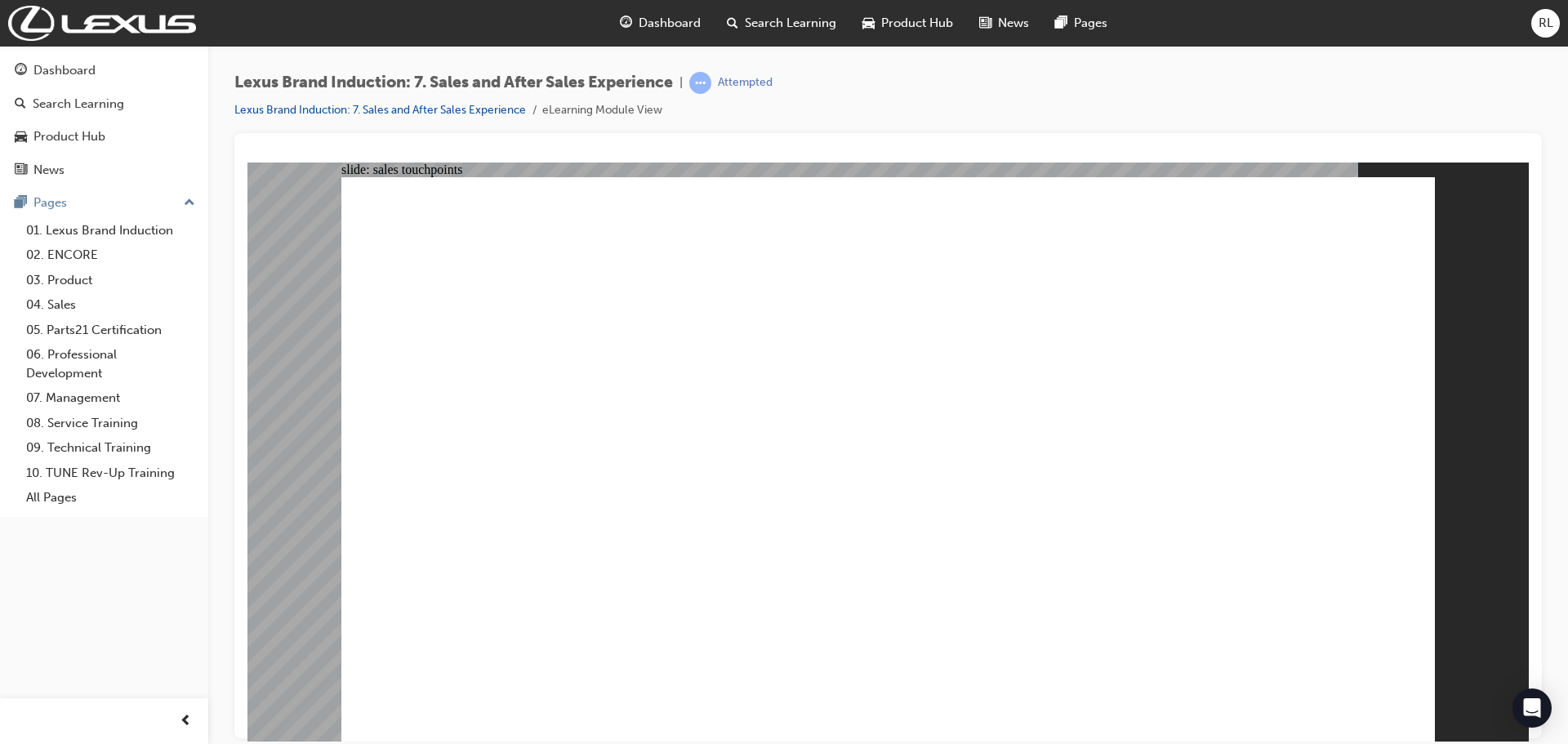
drag, startPoint x: 889, startPoint y: 624, endPoint x: 944, endPoint y: 638, distance: 56.8
drag, startPoint x: 1054, startPoint y: 632, endPoint x: 1121, endPoint y: 632, distance: 67.0
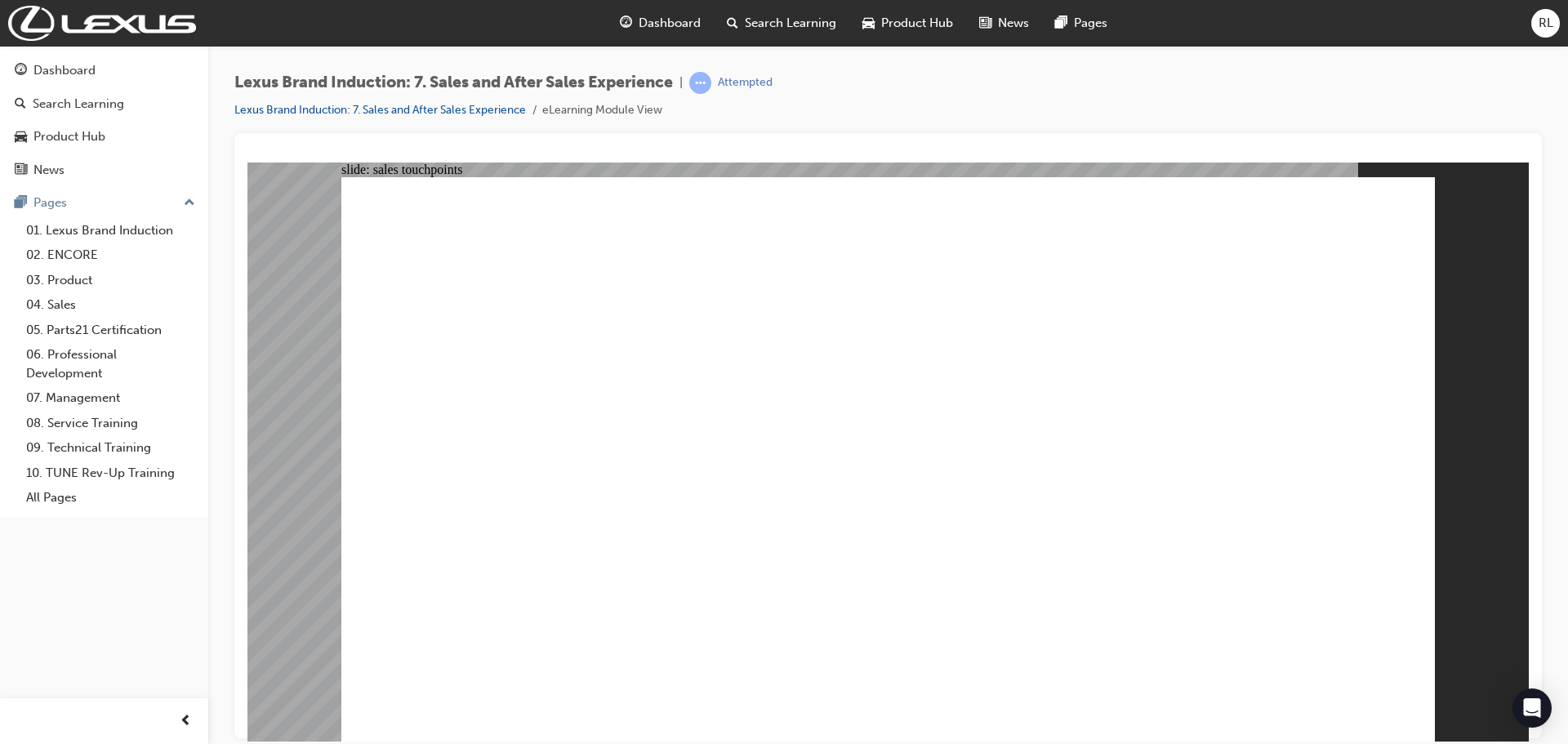
drag, startPoint x: 672, startPoint y: 632, endPoint x: 734, endPoint y: 625, distance: 62.4
drag, startPoint x: 882, startPoint y: 635, endPoint x: 888, endPoint y: 629, distance: 8.5
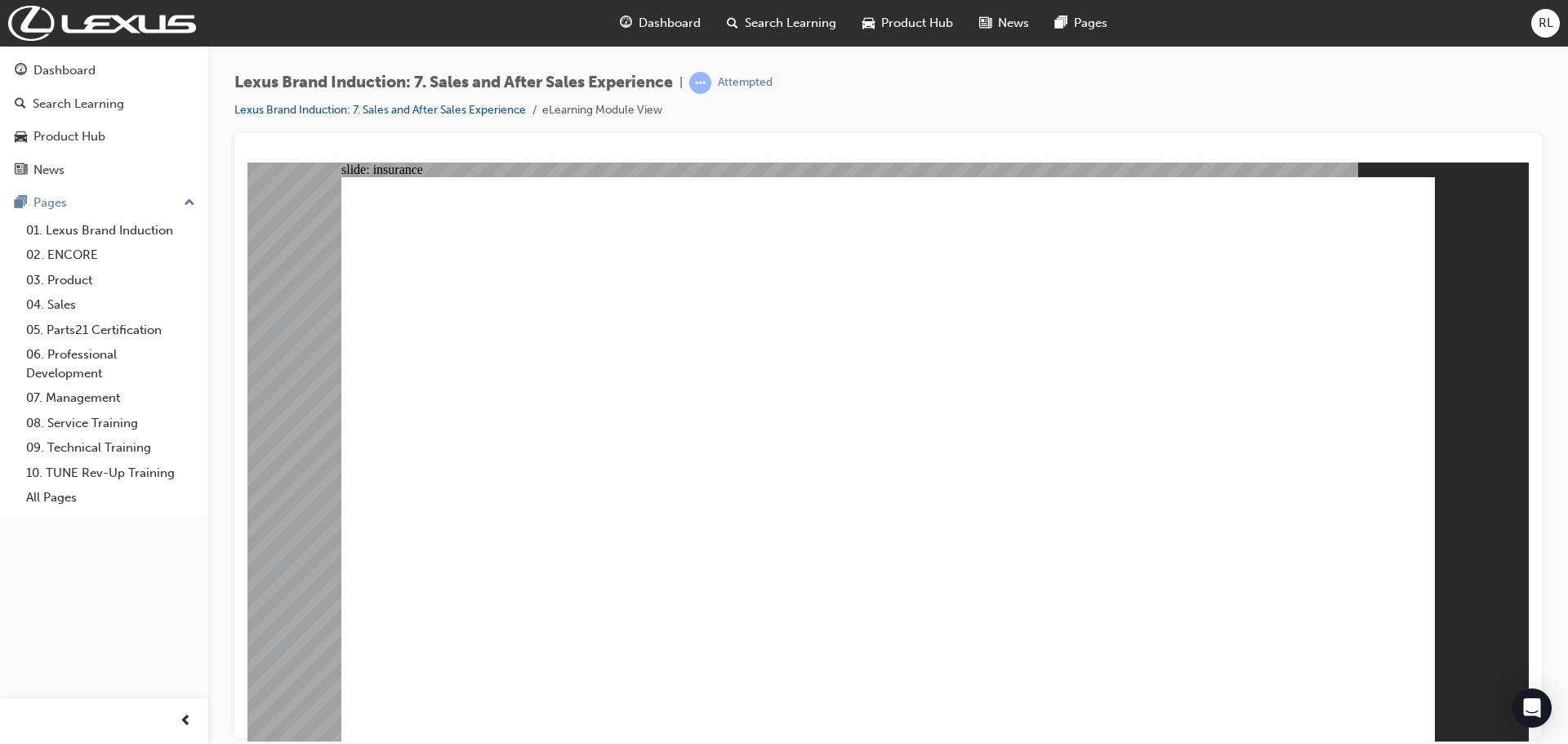
drag, startPoint x: 851, startPoint y: 516, endPoint x: 871, endPoint y: 516, distance: 20.0
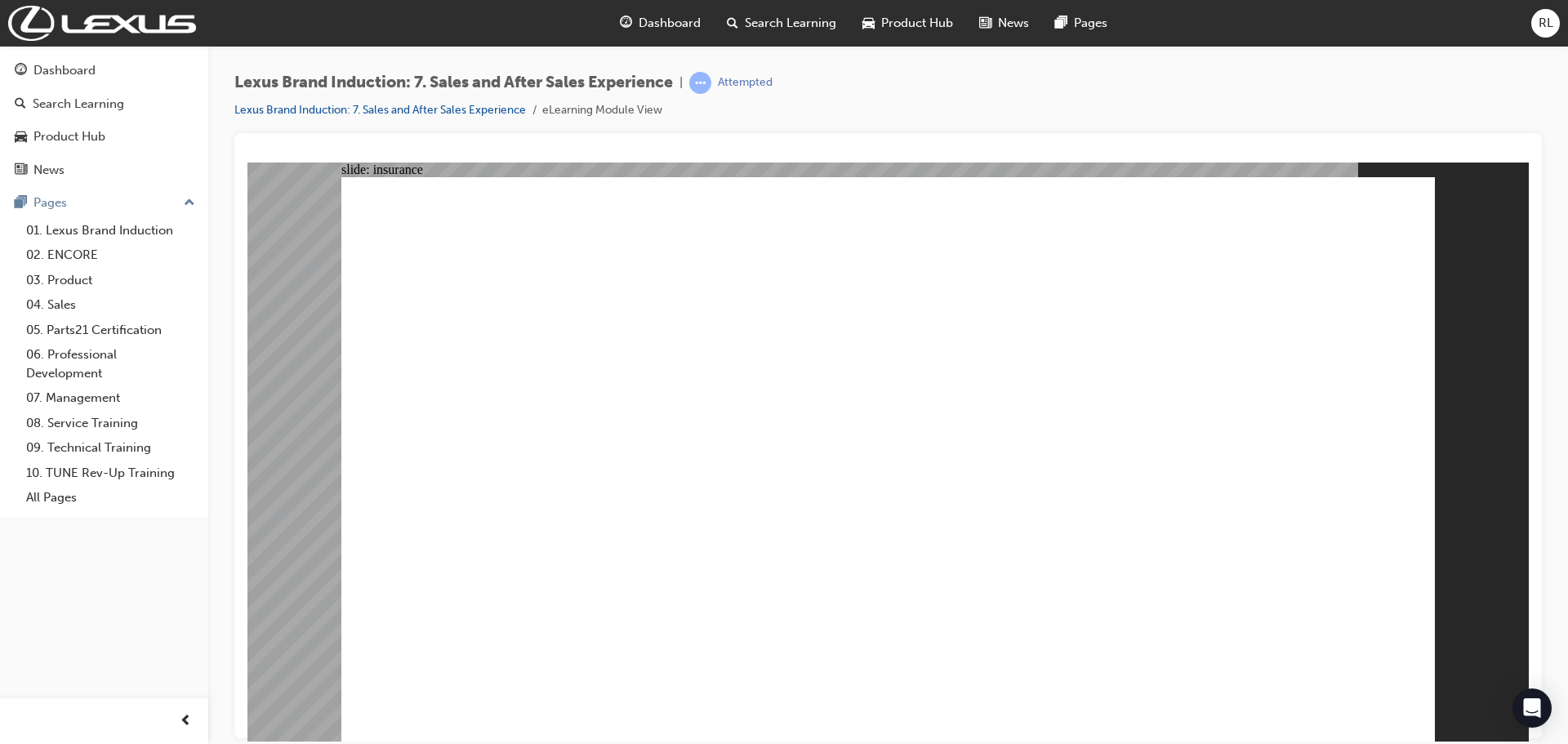
drag, startPoint x: 826, startPoint y: 489, endPoint x: 853, endPoint y: 494, distance: 27.5
radio input "true"
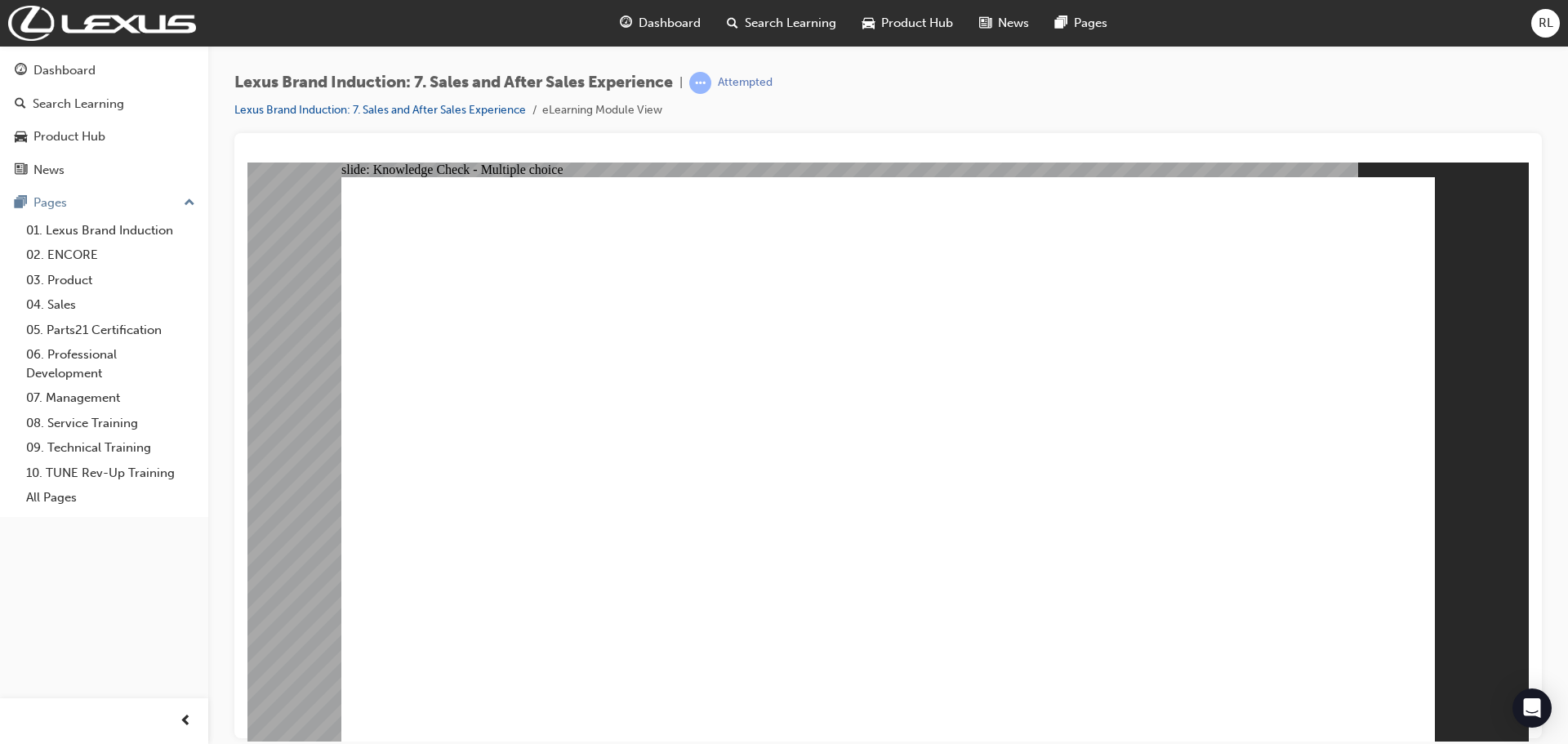
radio input "true"
click at [247, 162] on image at bounding box center [247, 162] width 0 height 0
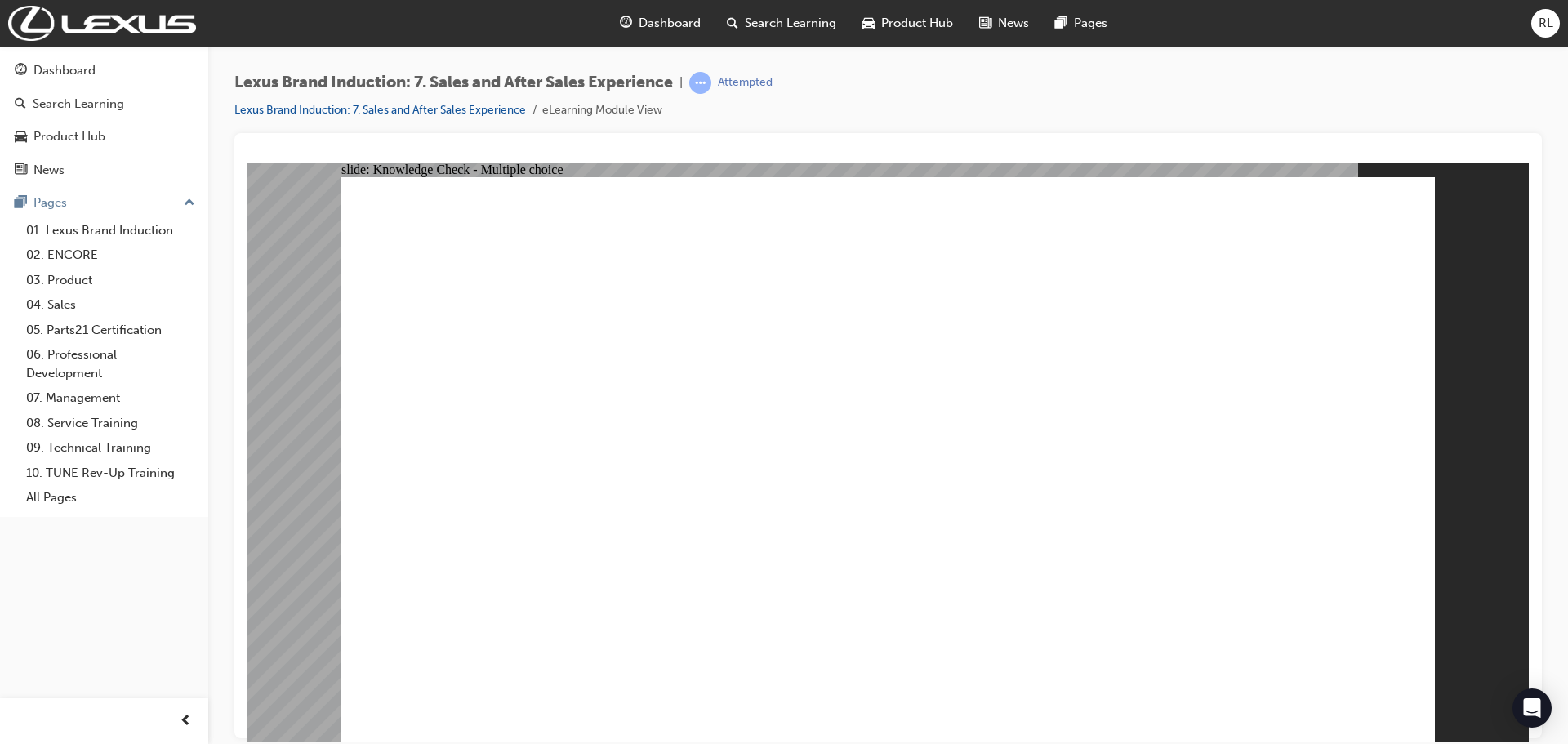
radio input "true"
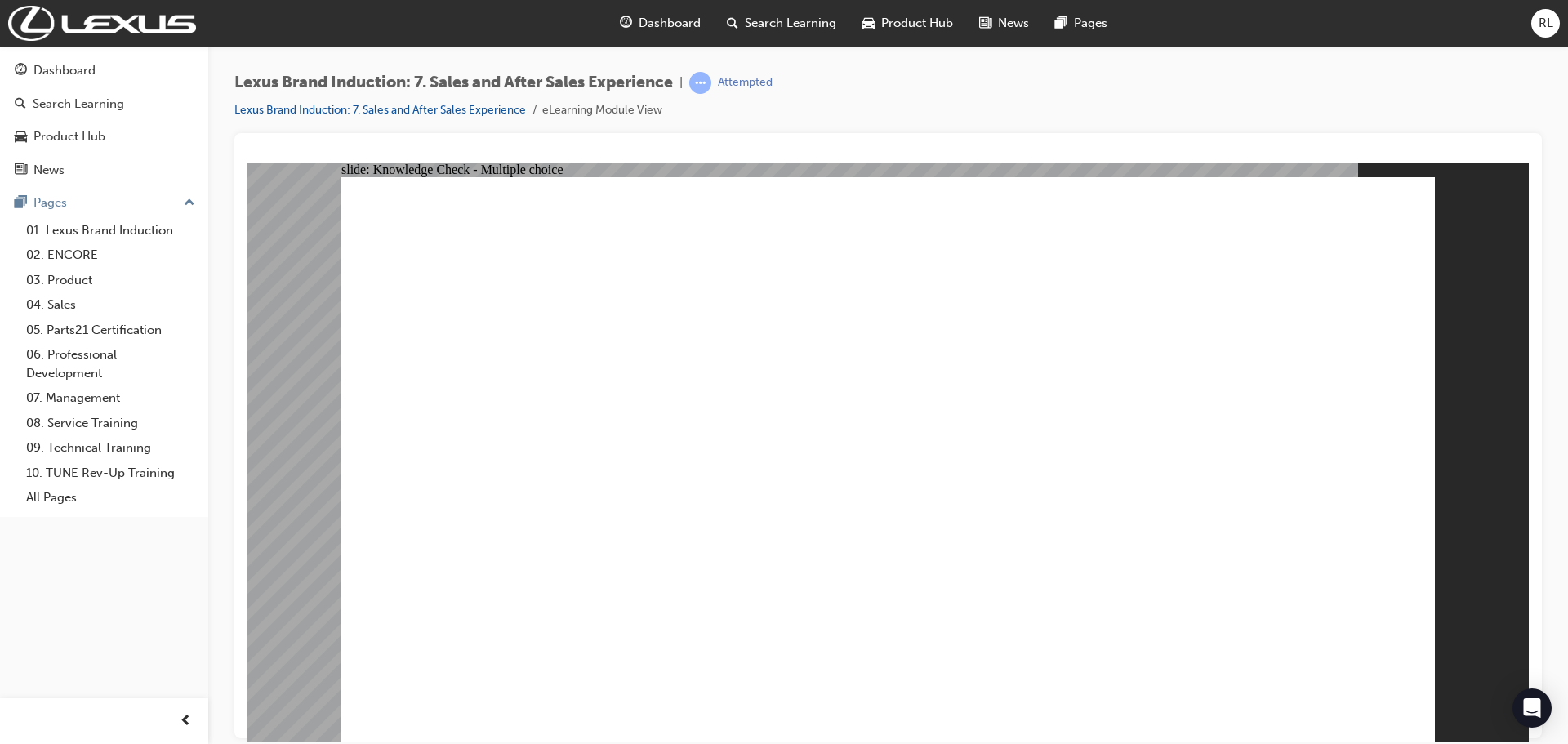
radio input "true"
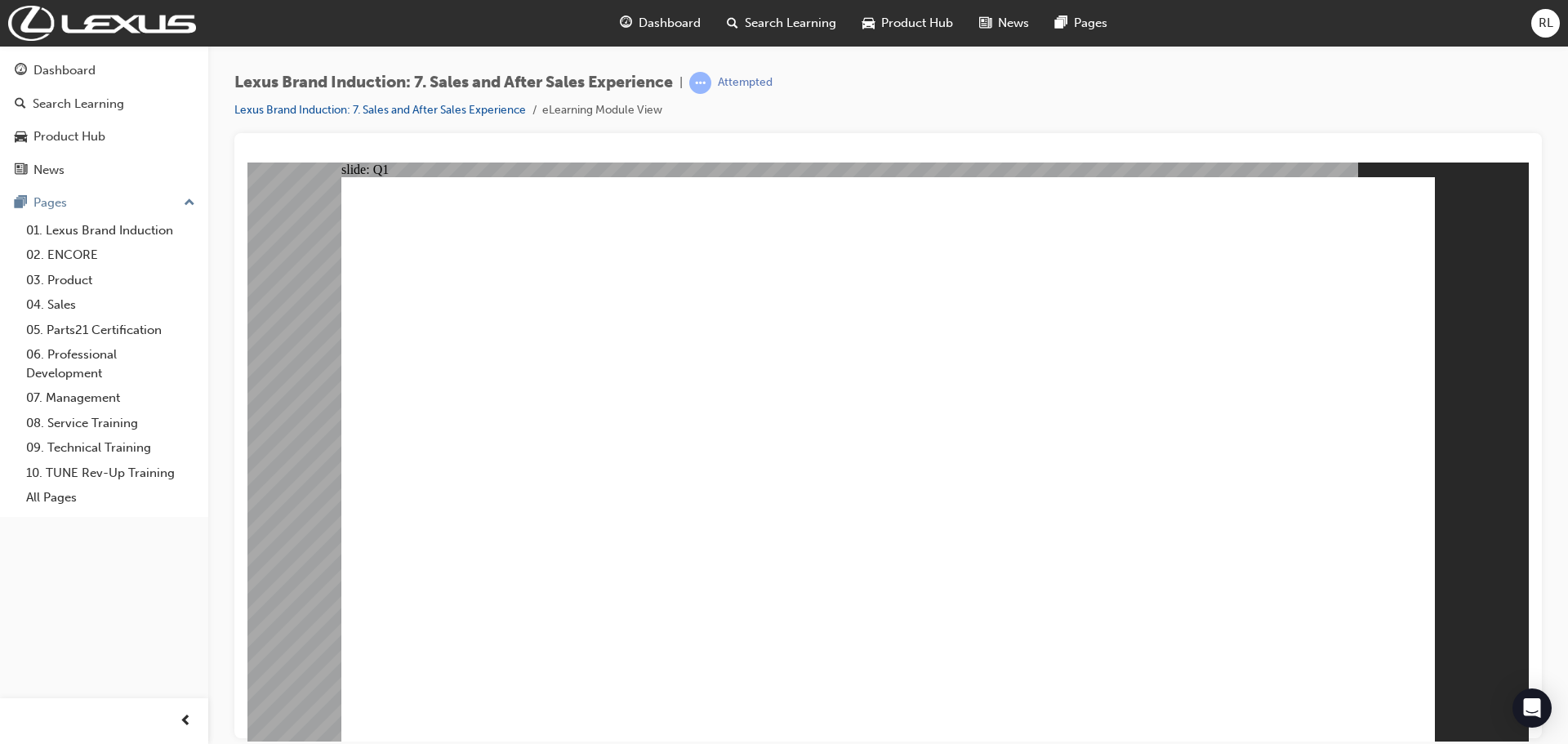
checkbox input "true"
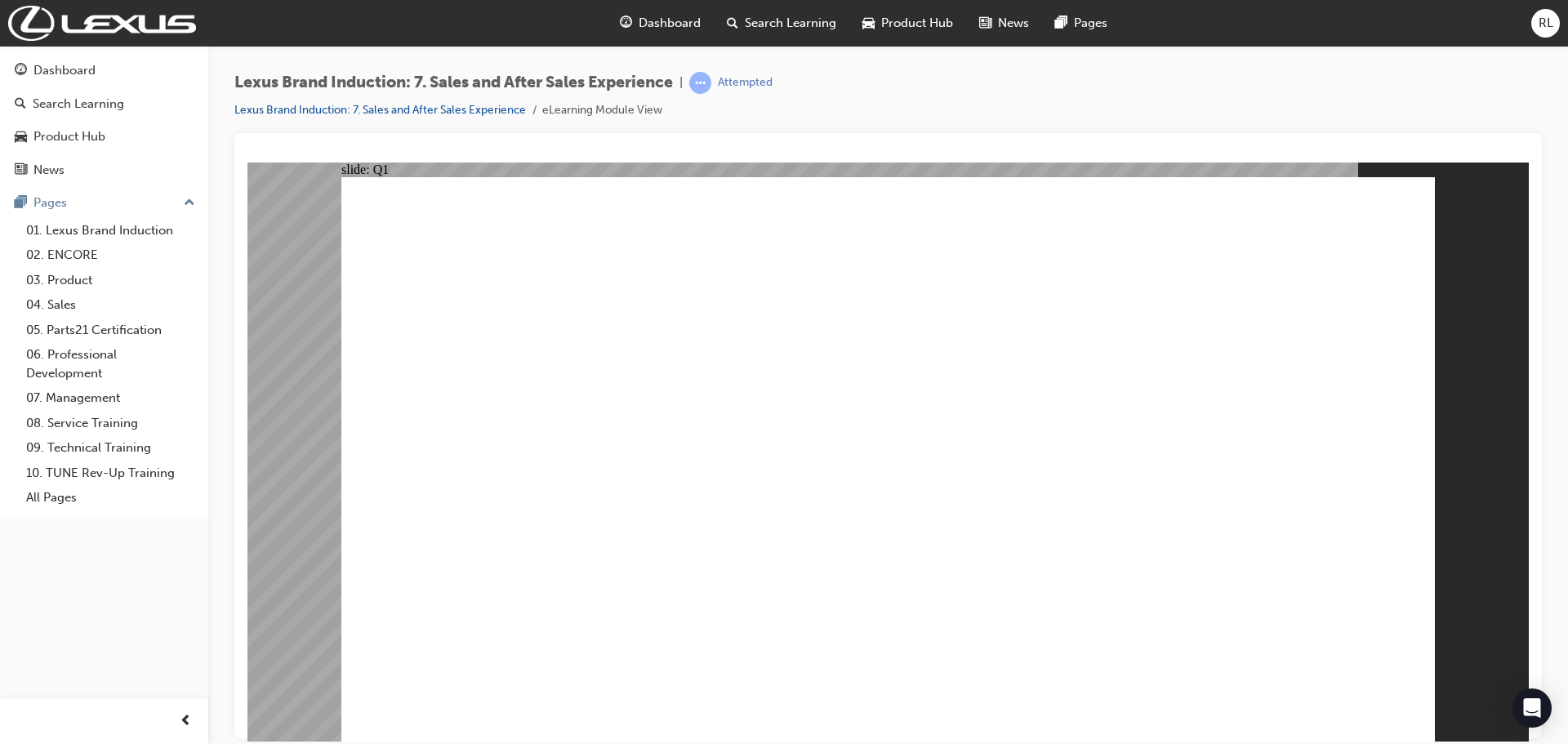
checkbox input "true"
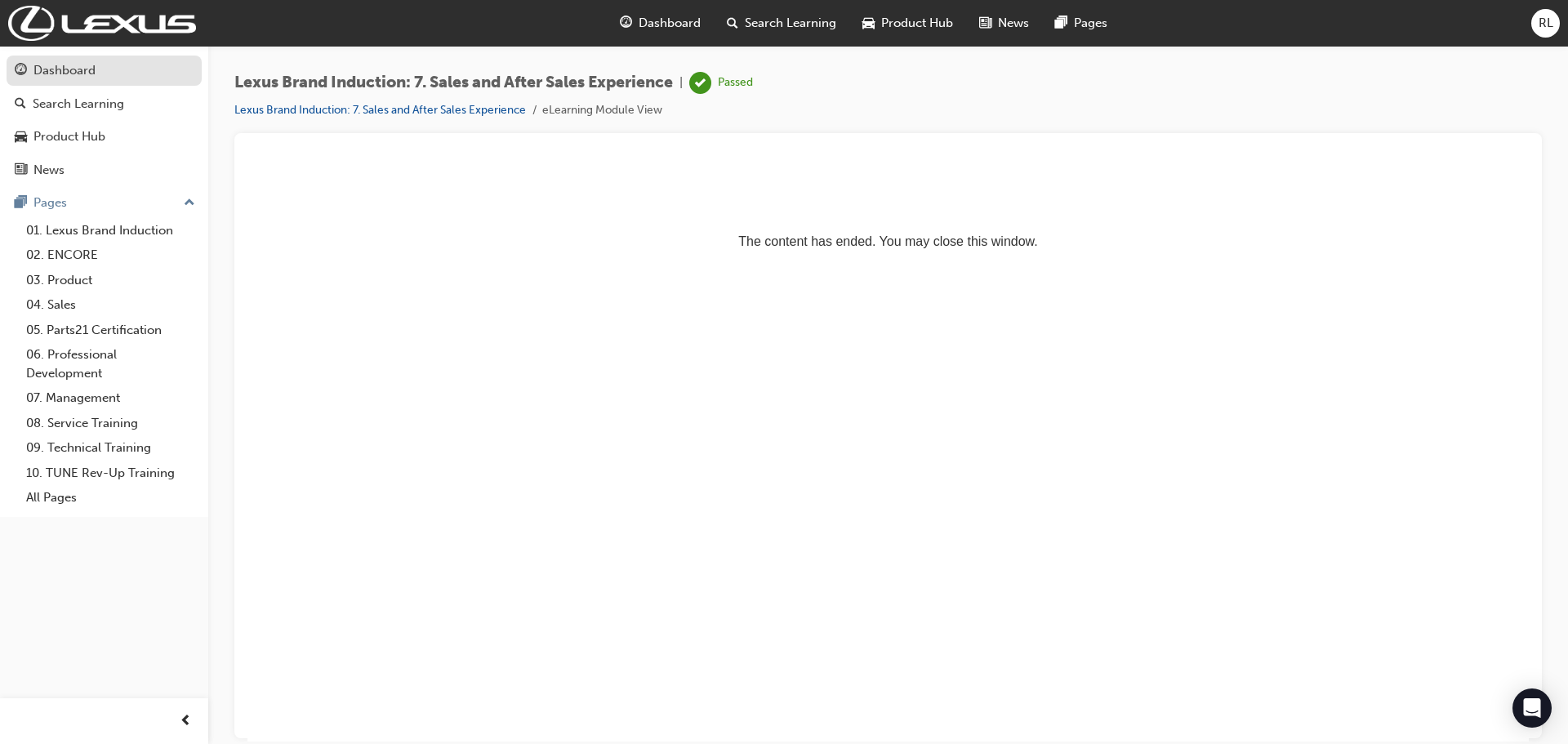
click at [87, 77] on div "Dashboard" at bounding box center [65, 71] width 62 height 19
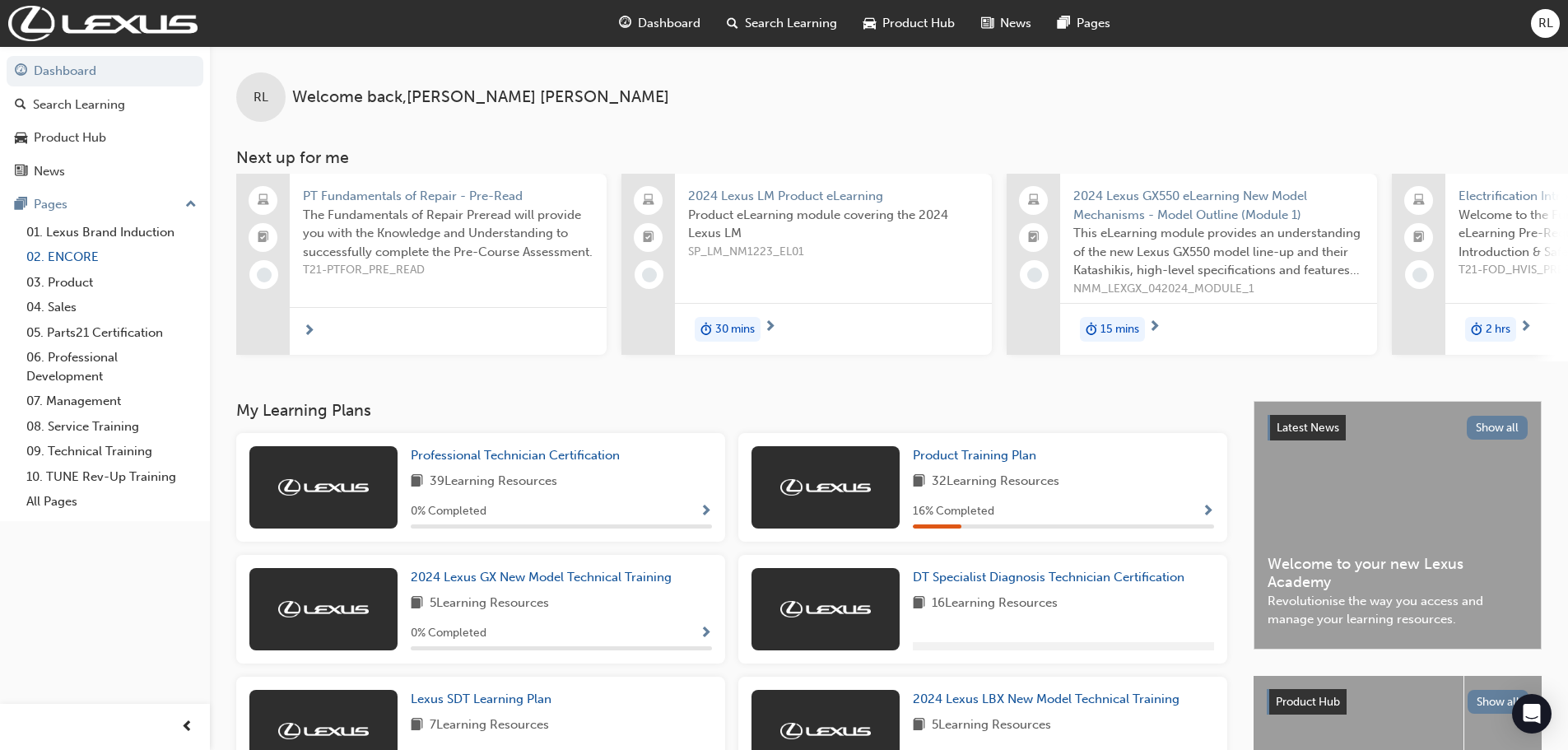
click at [80, 255] on link "02. ENCORE" at bounding box center [112, 256] width 183 height 25
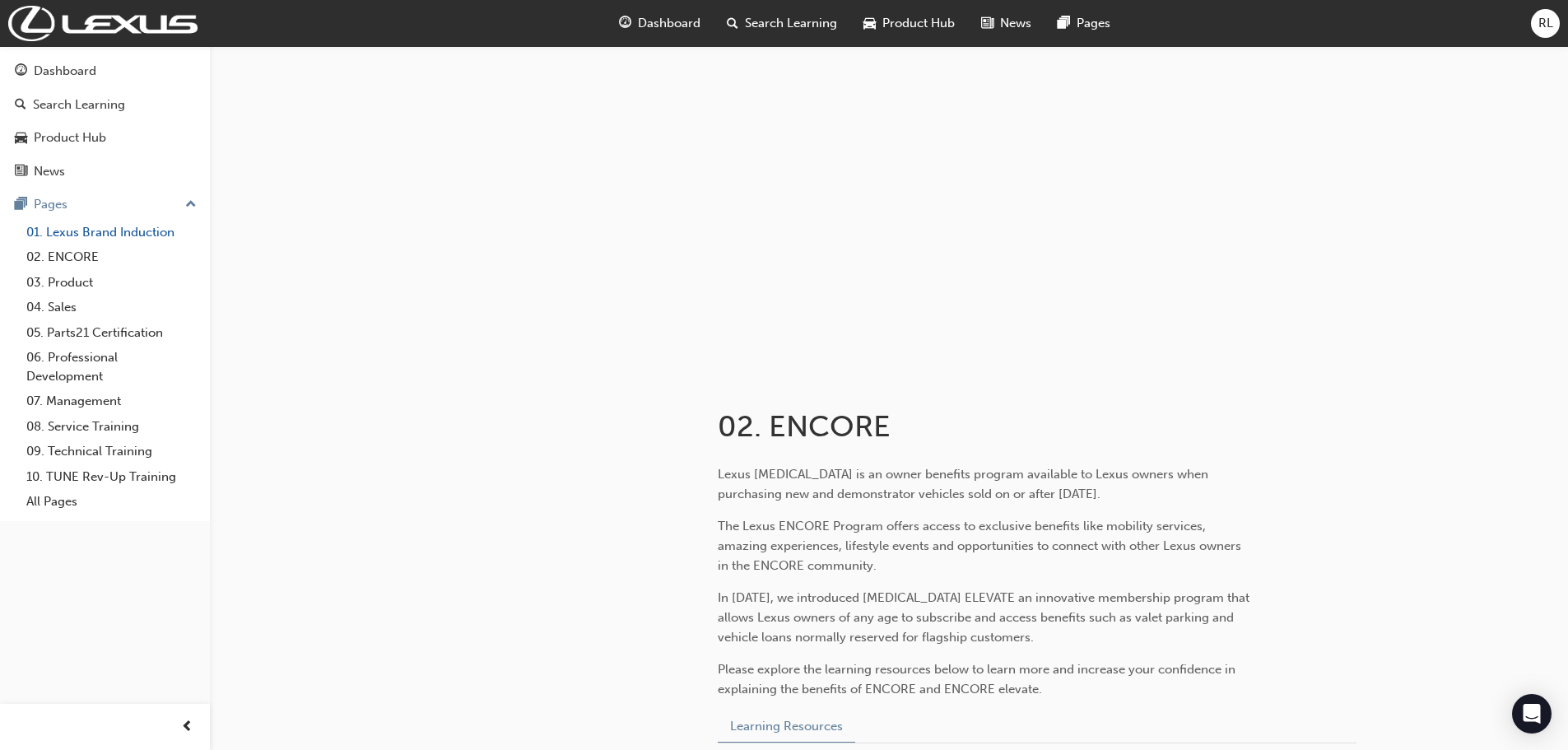
click at [149, 229] on link "01. Lexus Brand Induction" at bounding box center [112, 232] width 183 height 25
